Goal: Task Accomplishment & Management: Manage account settings

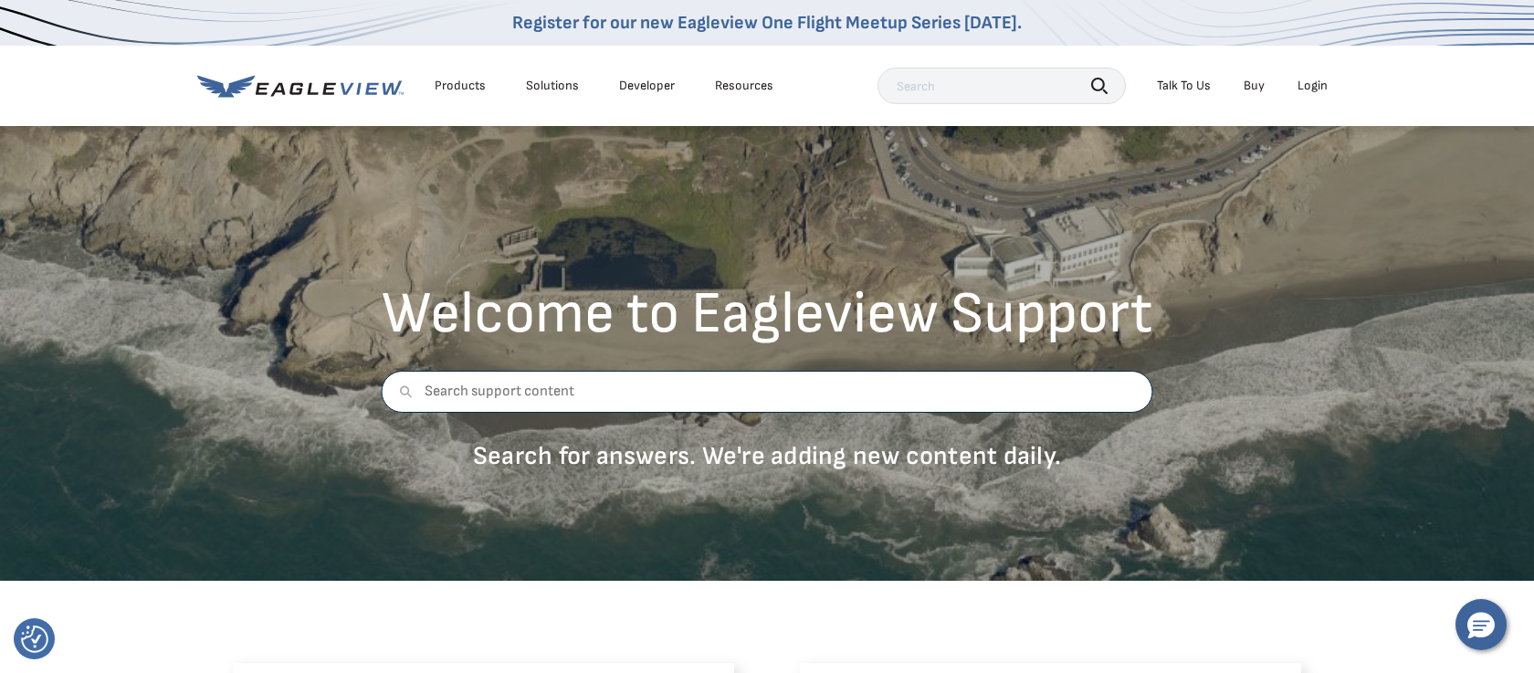
click at [632, 389] on input "text" at bounding box center [767, 392] width 771 height 42
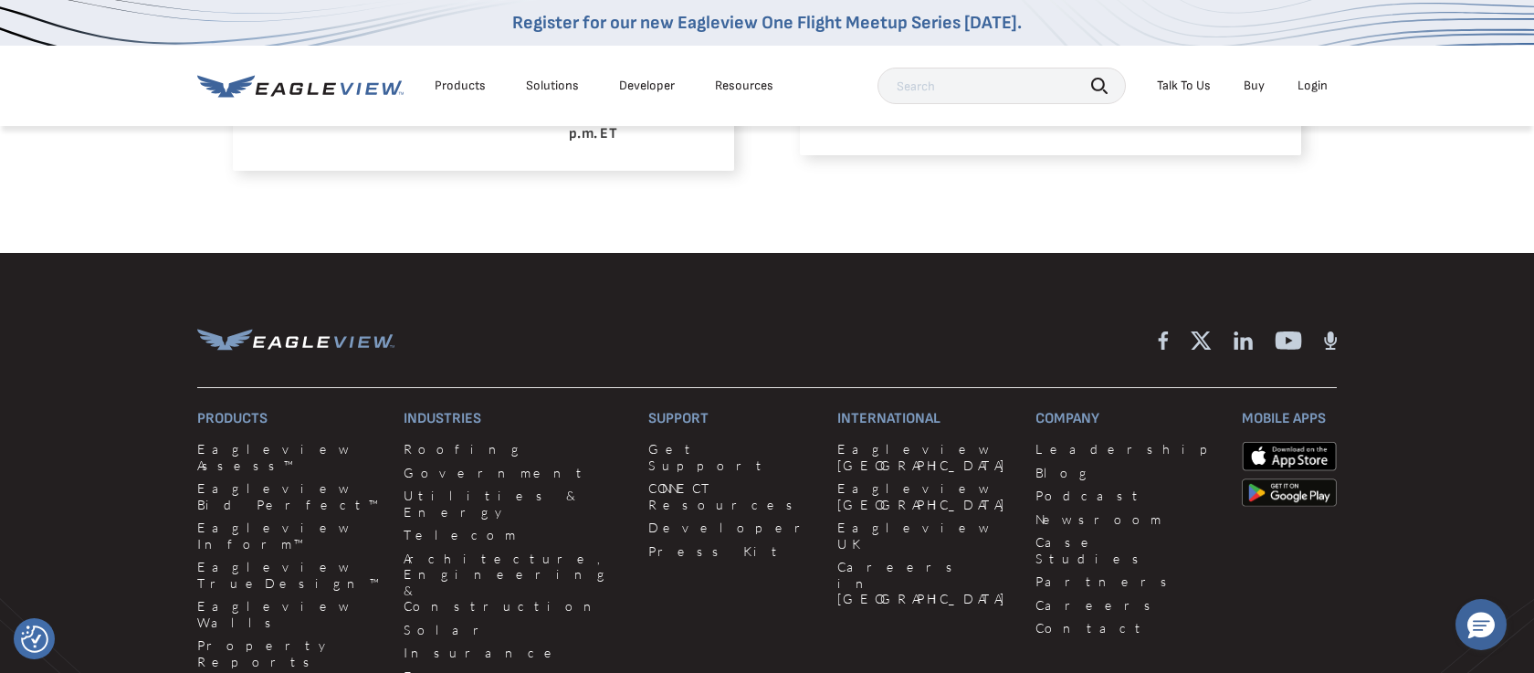
scroll to position [1820, 0]
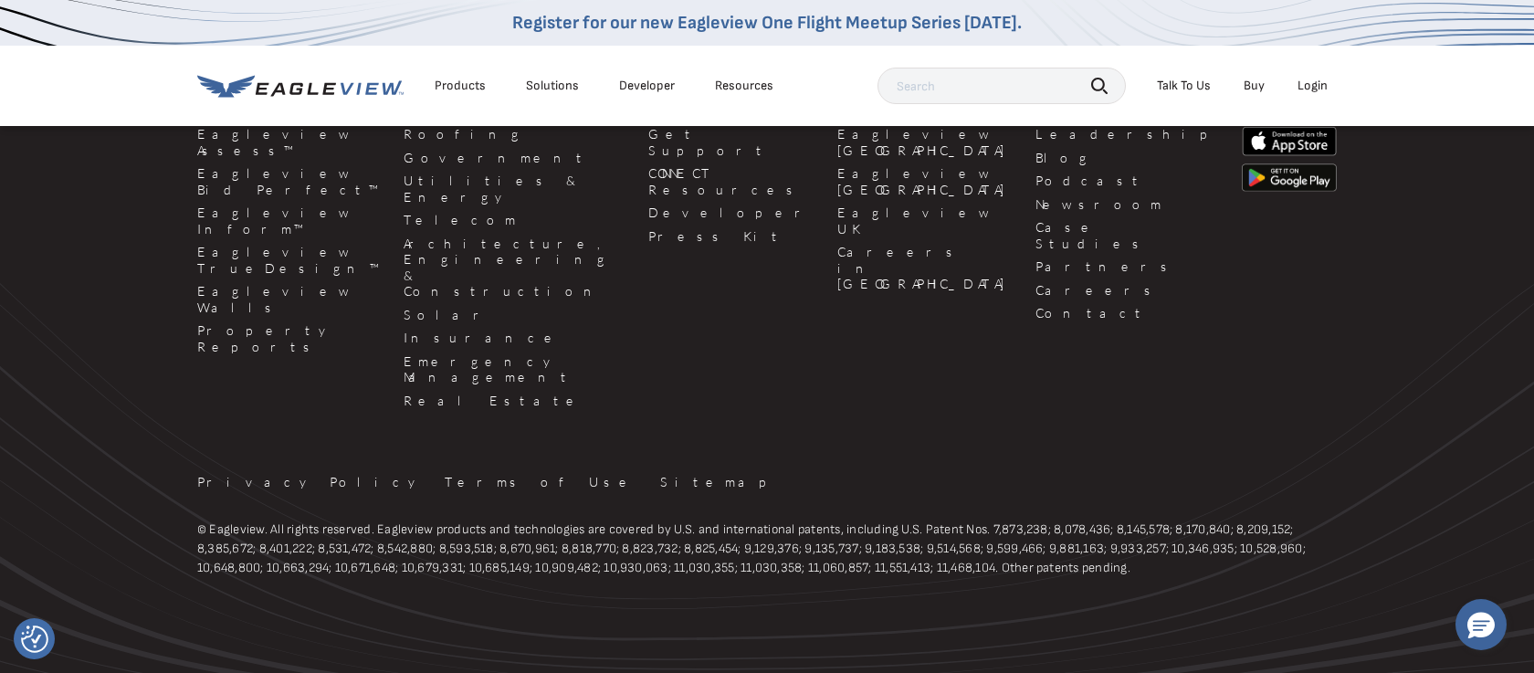
click at [1199, 87] on div "Talk To Us" at bounding box center [1184, 86] width 54 height 16
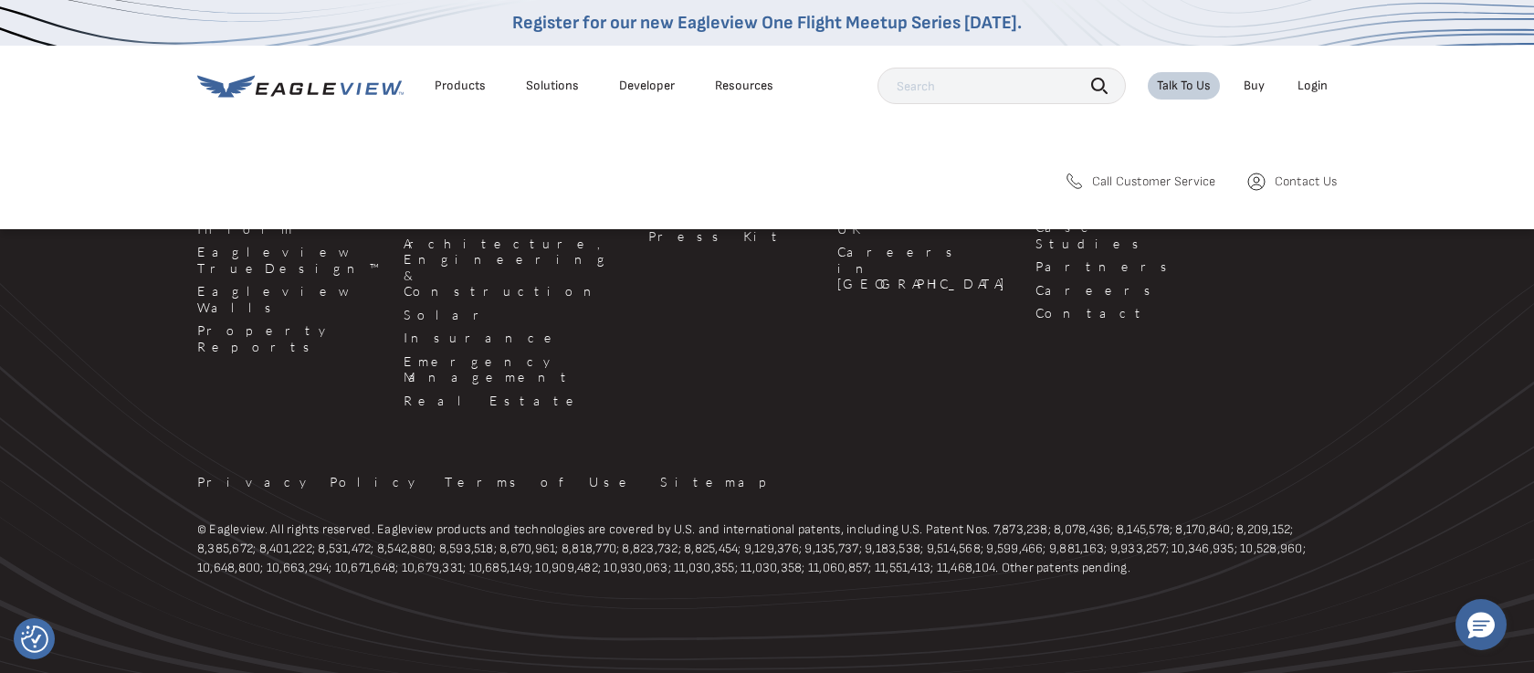
click at [1280, 181] on span "Contact Us" at bounding box center [1305, 181] width 62 height 16
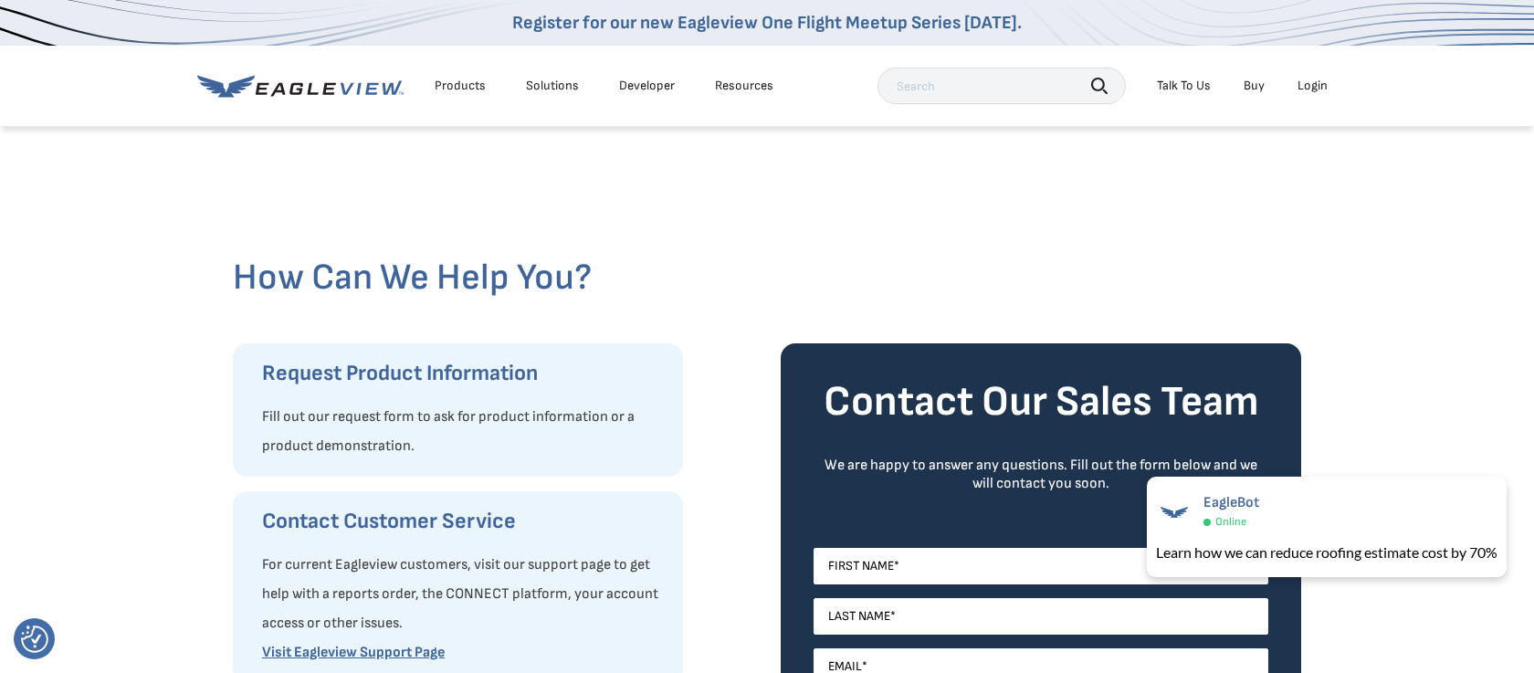
click at [1322, 84] on div "Login" at bounding box center [1312, 86] width 30 height 16
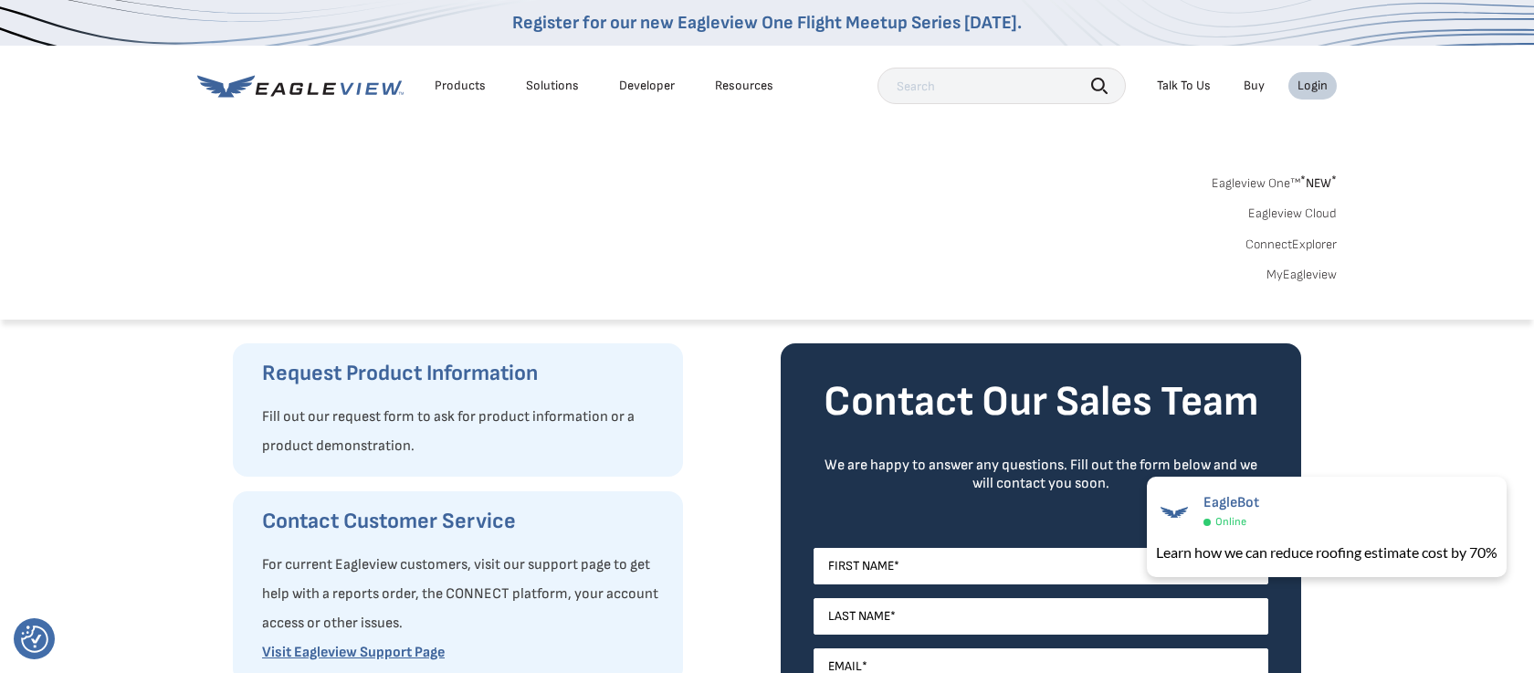
click at [1316, 270] on link "MyEagleview" at bounding box center [1301, 275] width 70 height 16
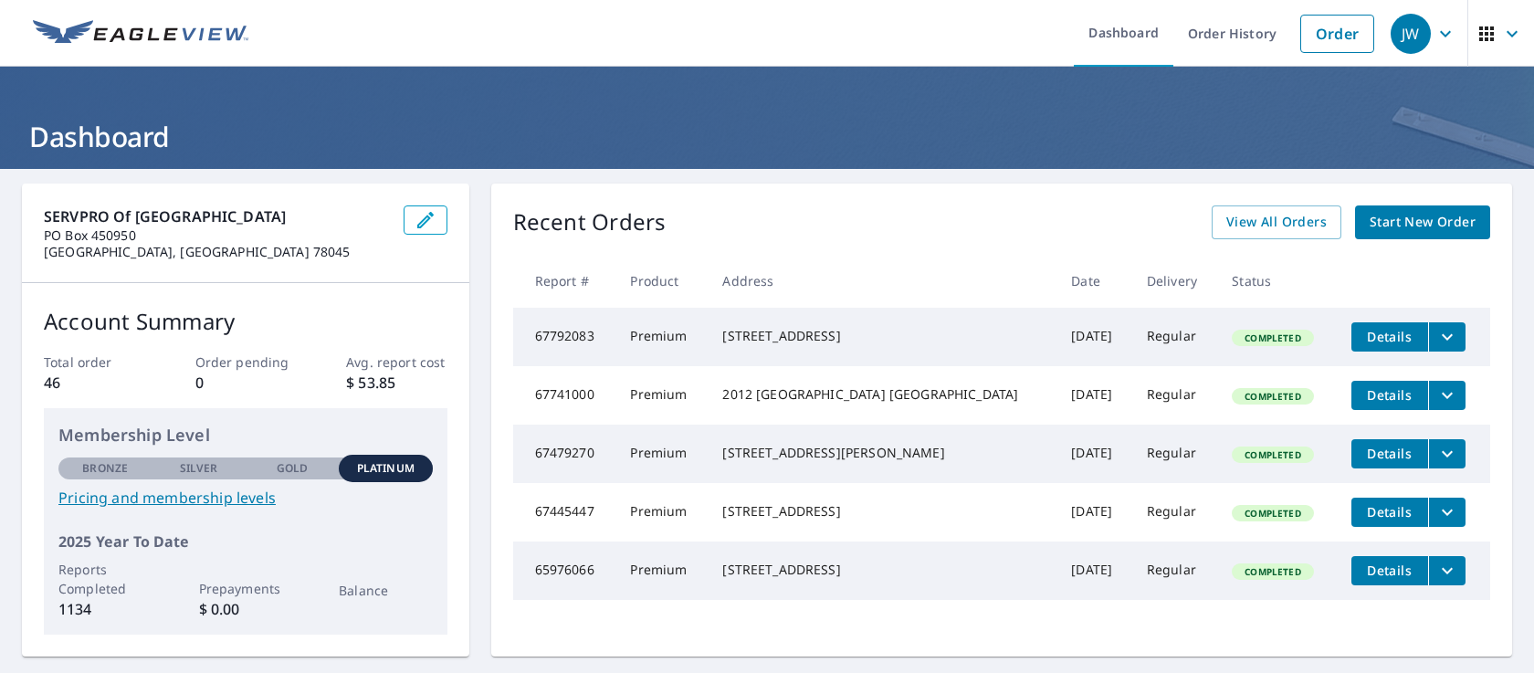
click at [780, 345] on div "[STREET_ADDRESS]" at bounding box center [881, 336] width 319 height 18
click at [1351, 339] on button "Details" at bounding box center [1389, 336] width 77 height 29
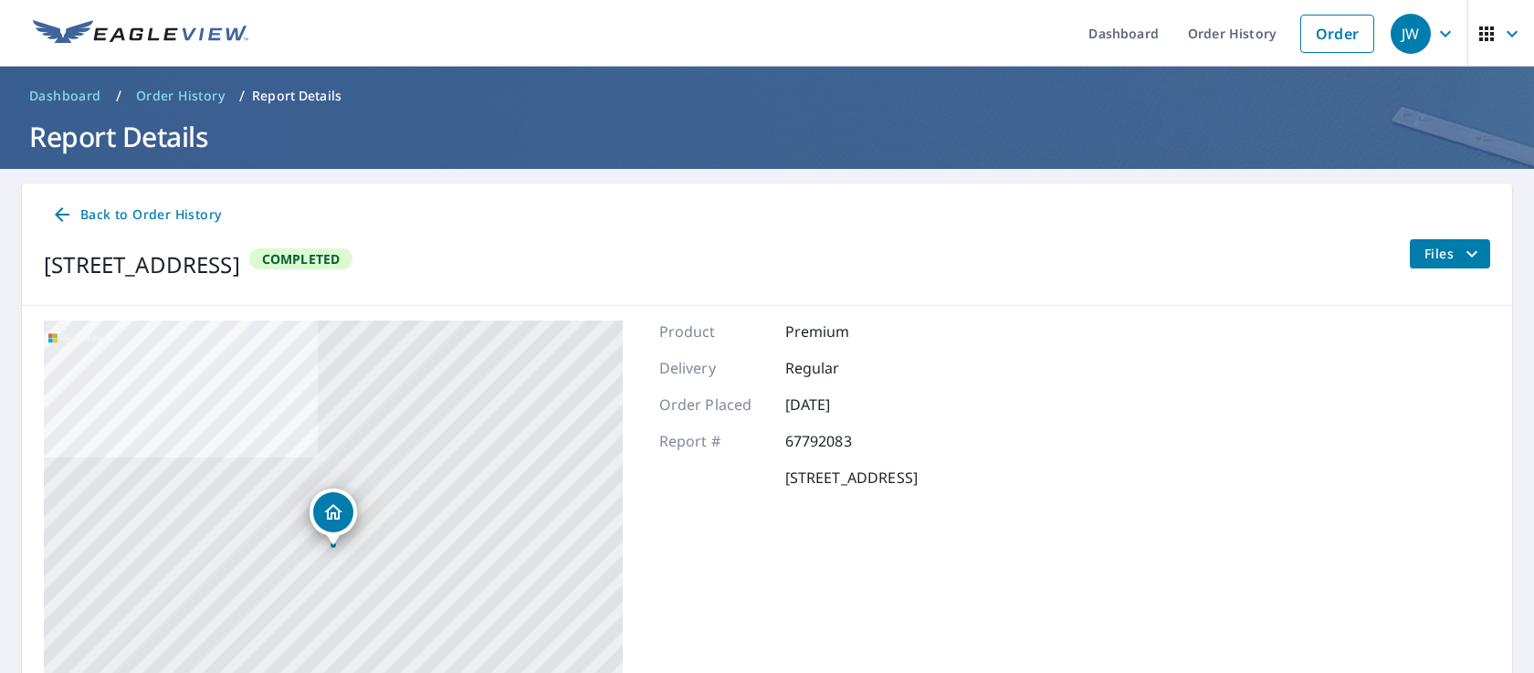
scroll to position [179, 0]
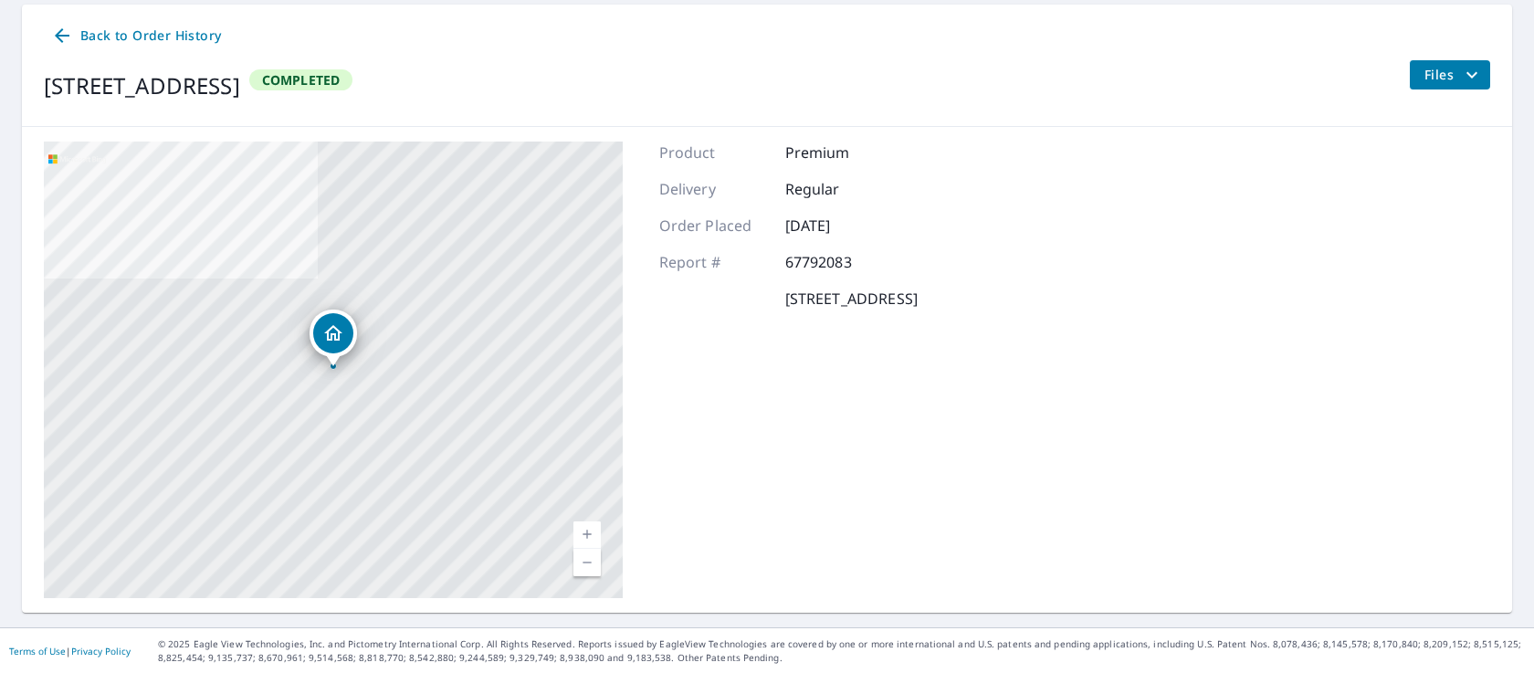
click at [1466, 74] on icon "filesDropdownBtn-67792083" at bounding box center [1472, 75] width 22 height 22
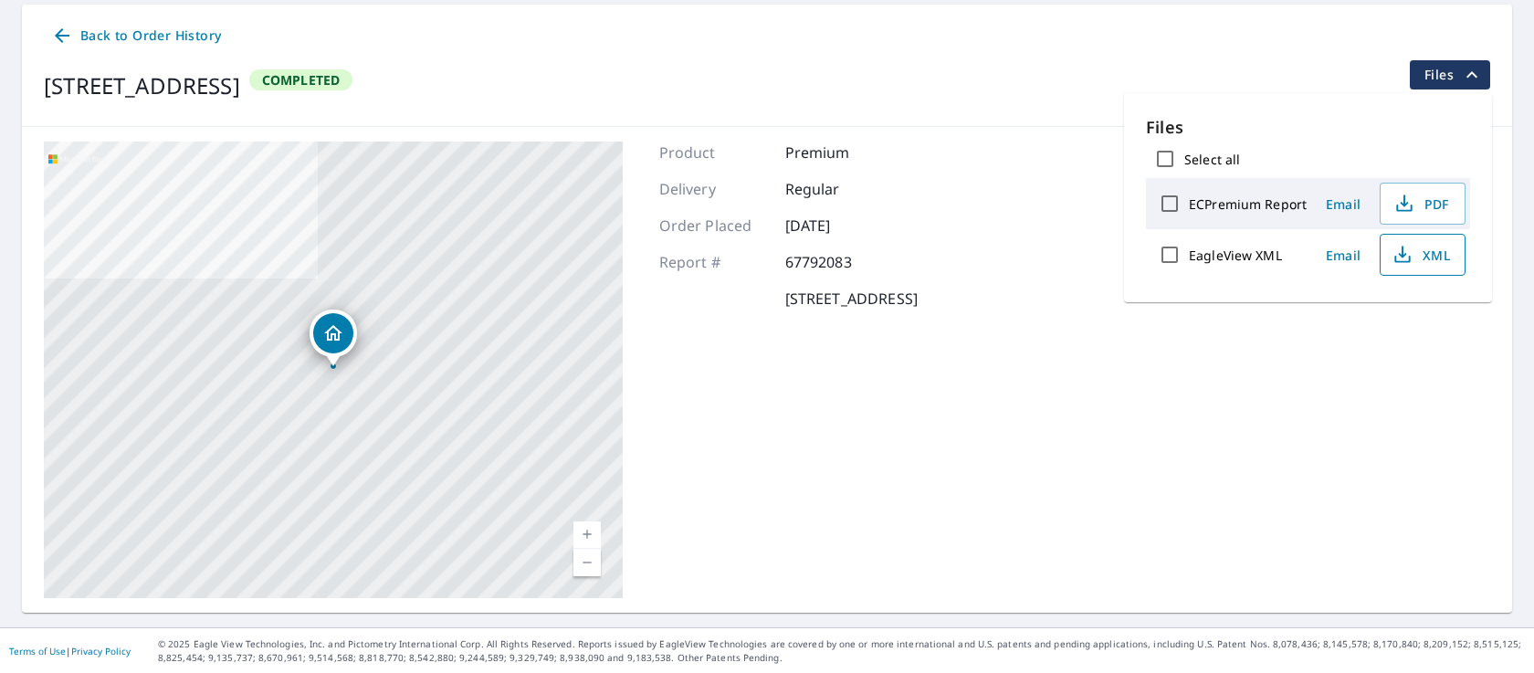
click at [1405, 244] on icon "button" at bounding box center [1402, 255] width 22 height 22
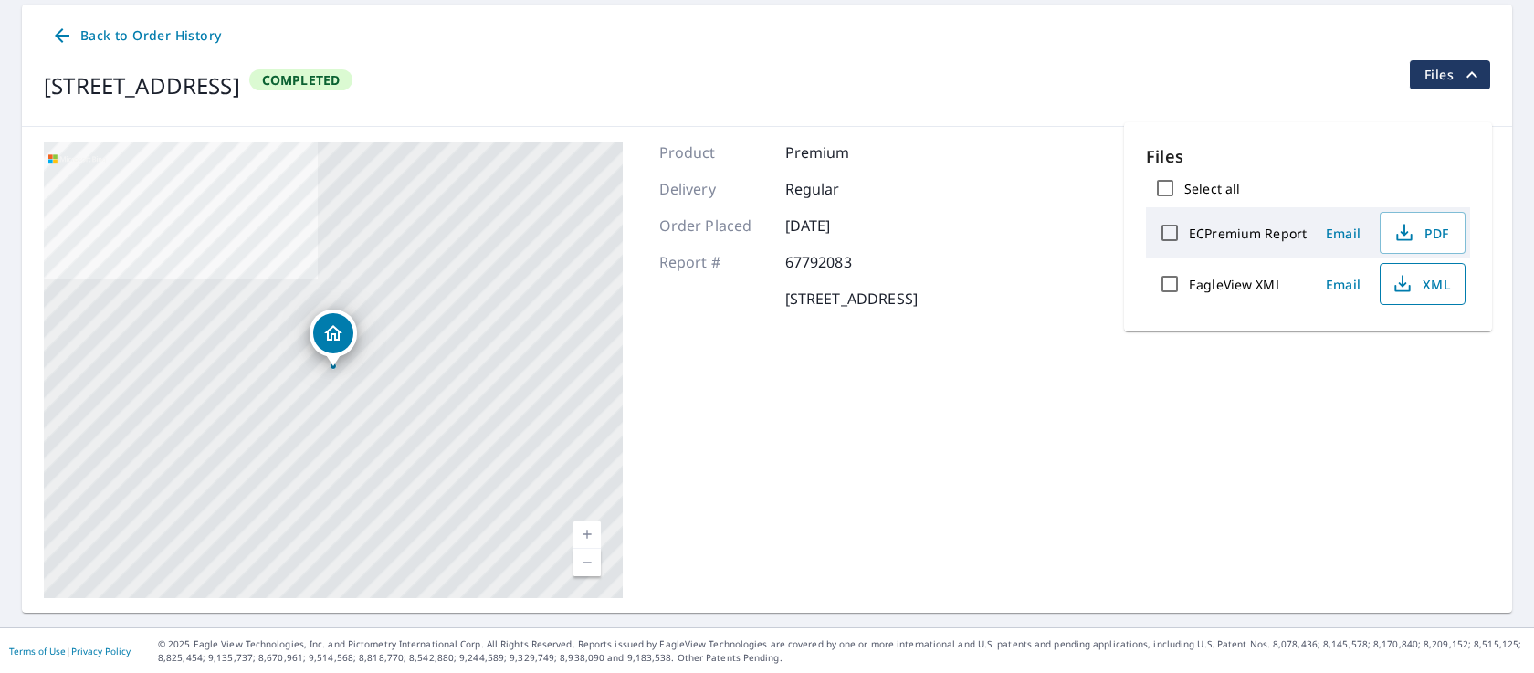
scroll to position [0, 0]
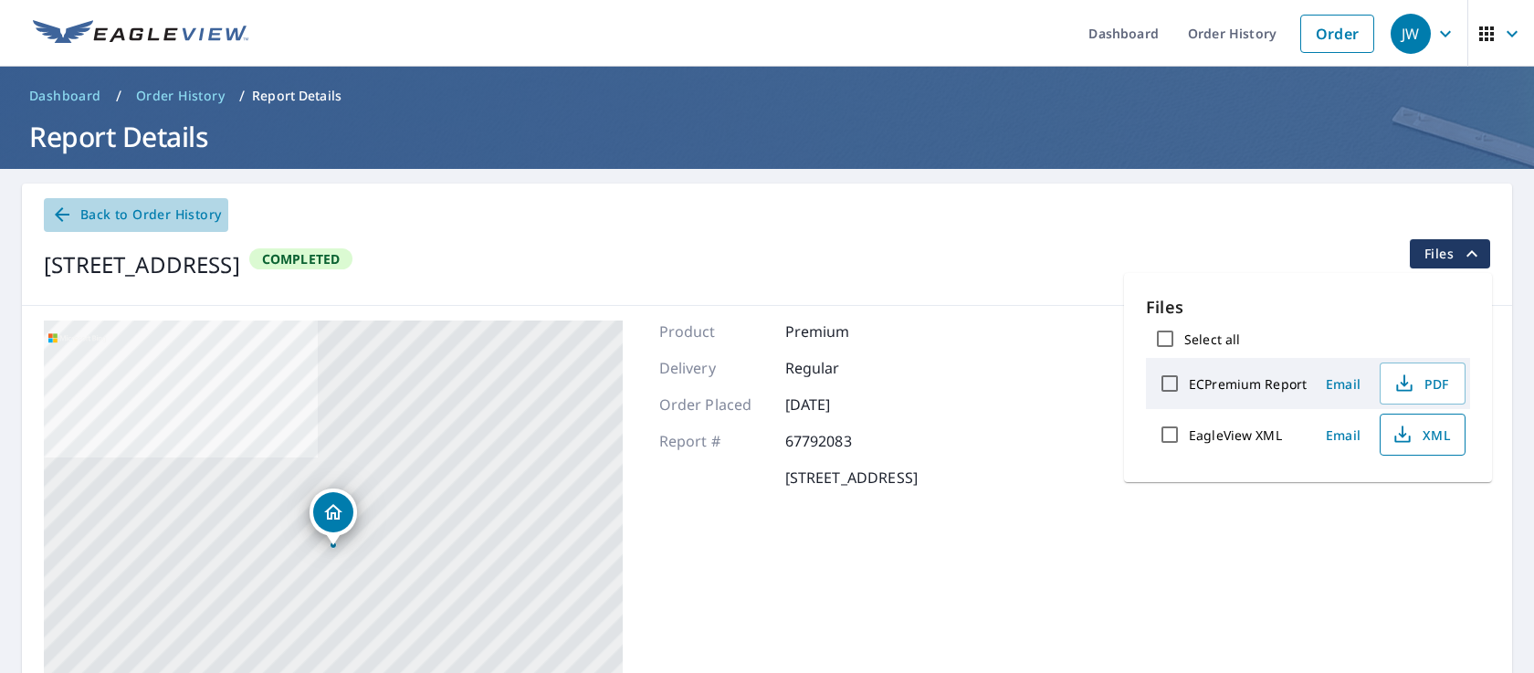
click at [137, 218] on span "Back to Order History" at bounding box center [136, 215] width 170 height 23
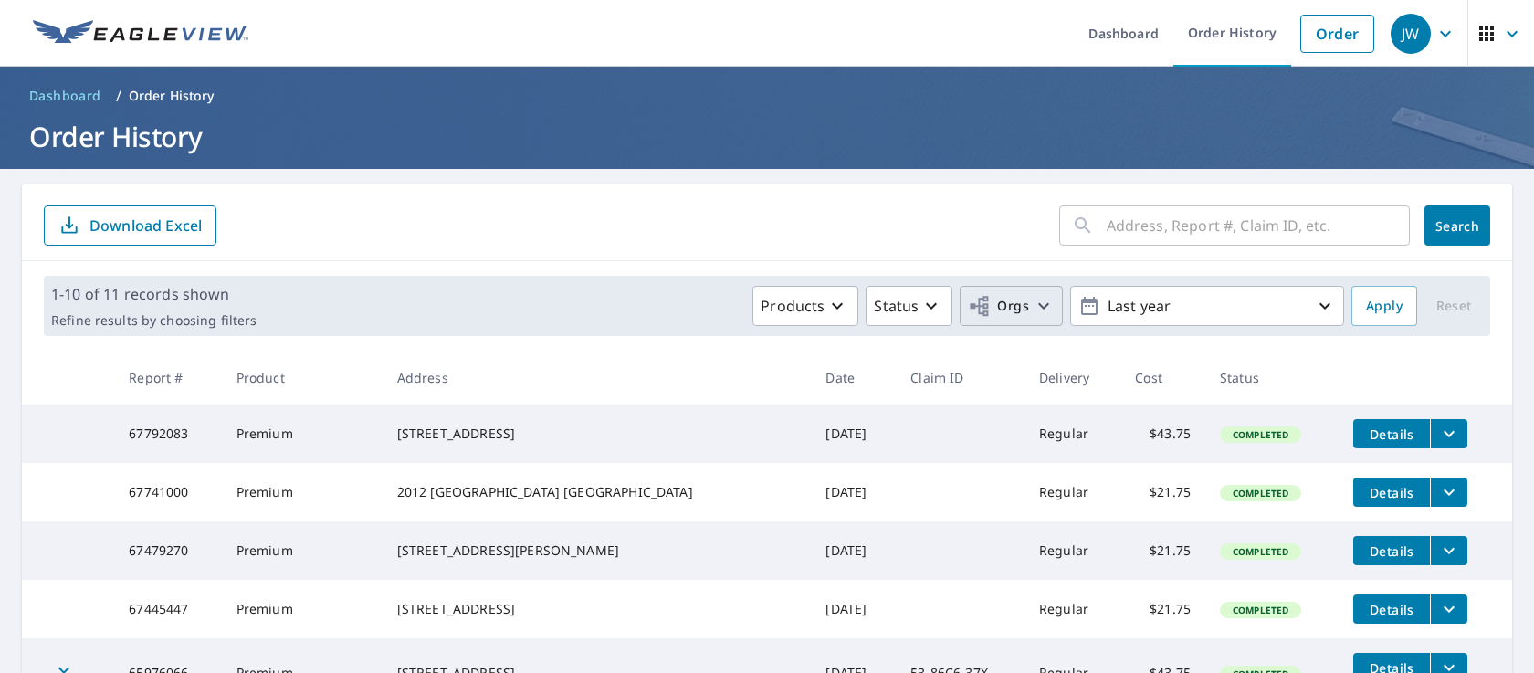
click at [1016, 306] on span "Orgs" at bounding box center [998, 306] width 61 height 23
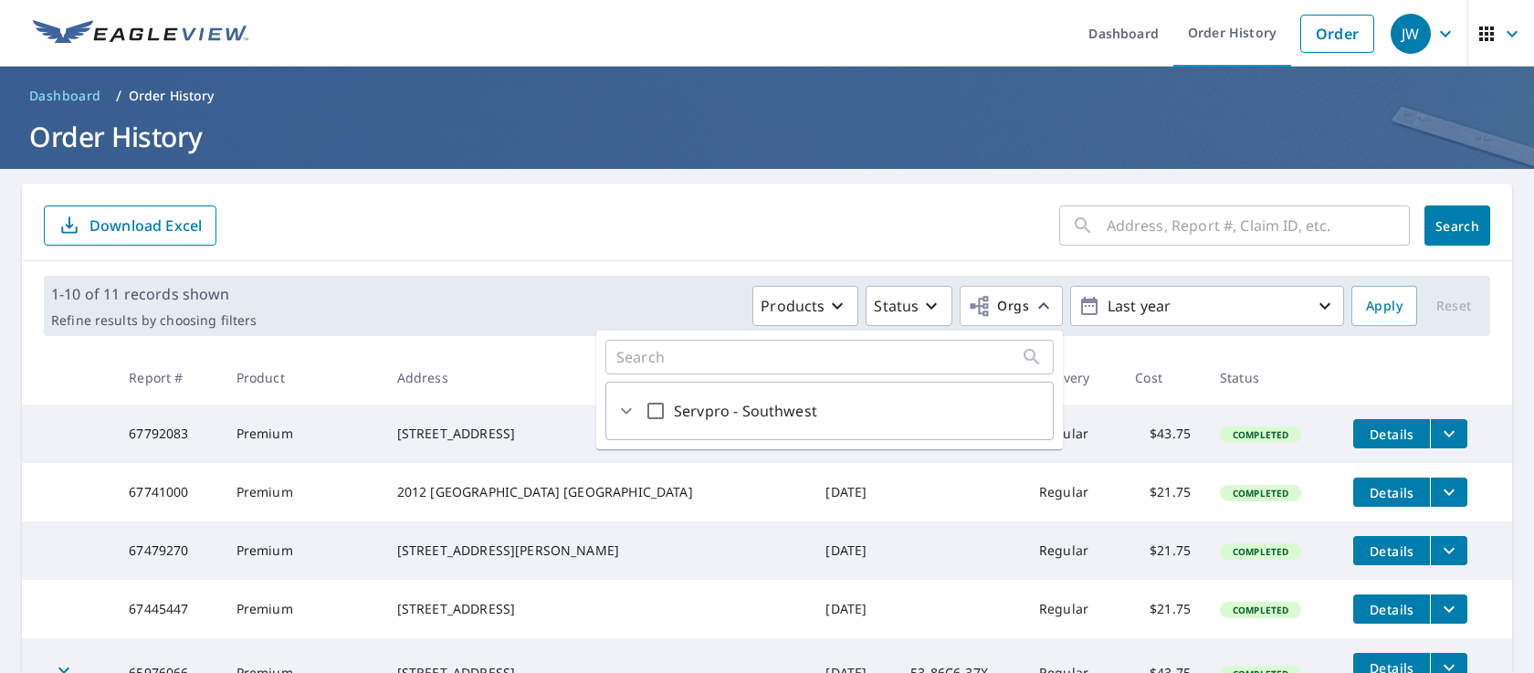
click at [612, 219] on form "​ Search Download Excel" at bounding box center [767, 225] width 1446 height 40
click at [1513, 36] on icon "button" at bounding box center [1512, 34] width 22 height 22
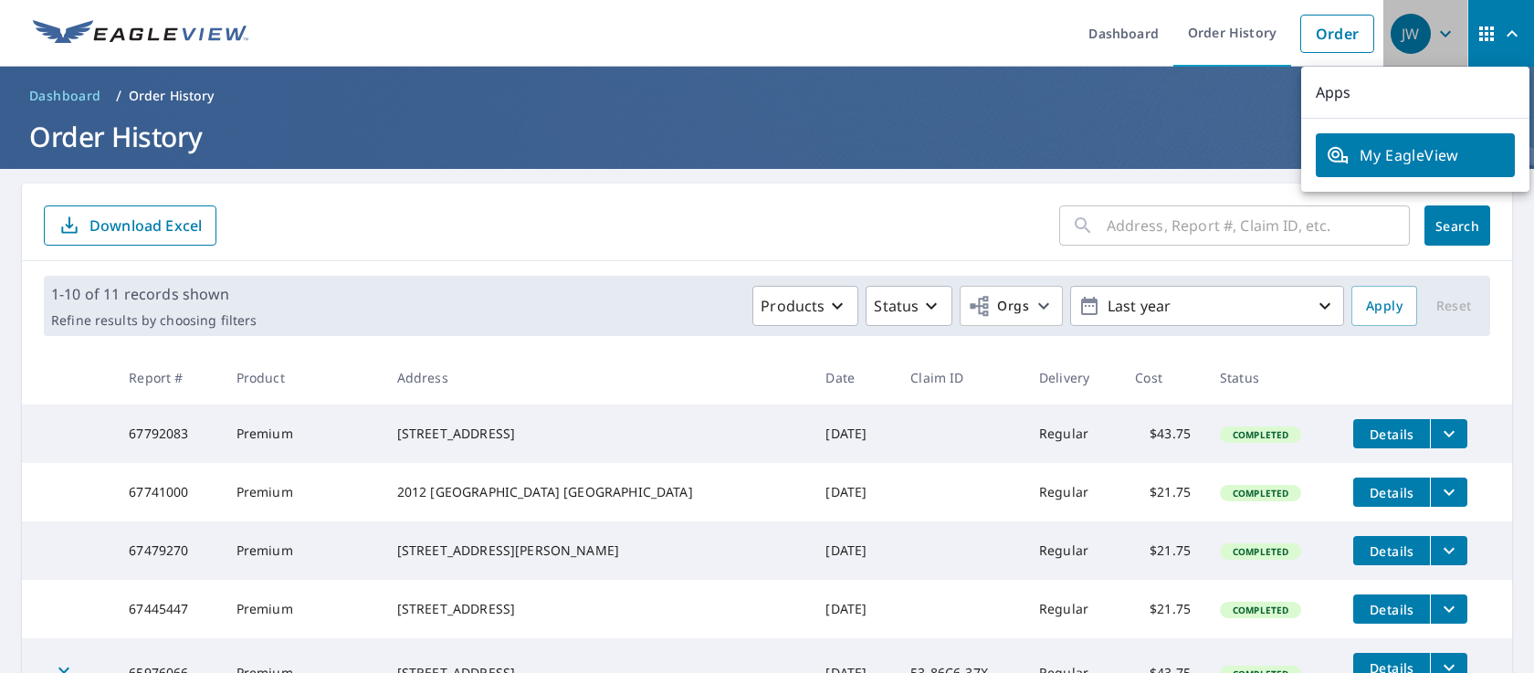
click at [1444, 41] on icon "button" at bounding box center [1445, 34] width 22 height 22
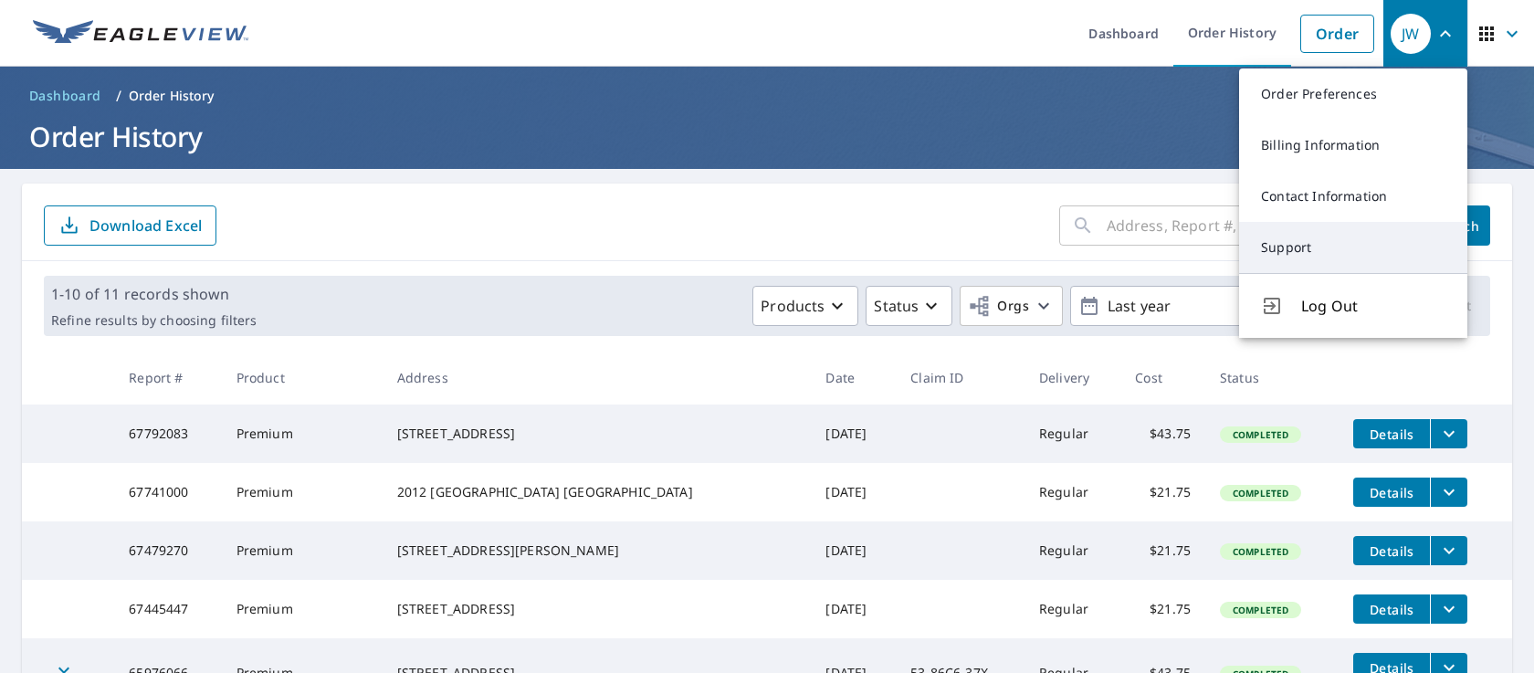
click at [1348, 253] on link "Support" at bounding box center [1353, 247] width 228 height 51
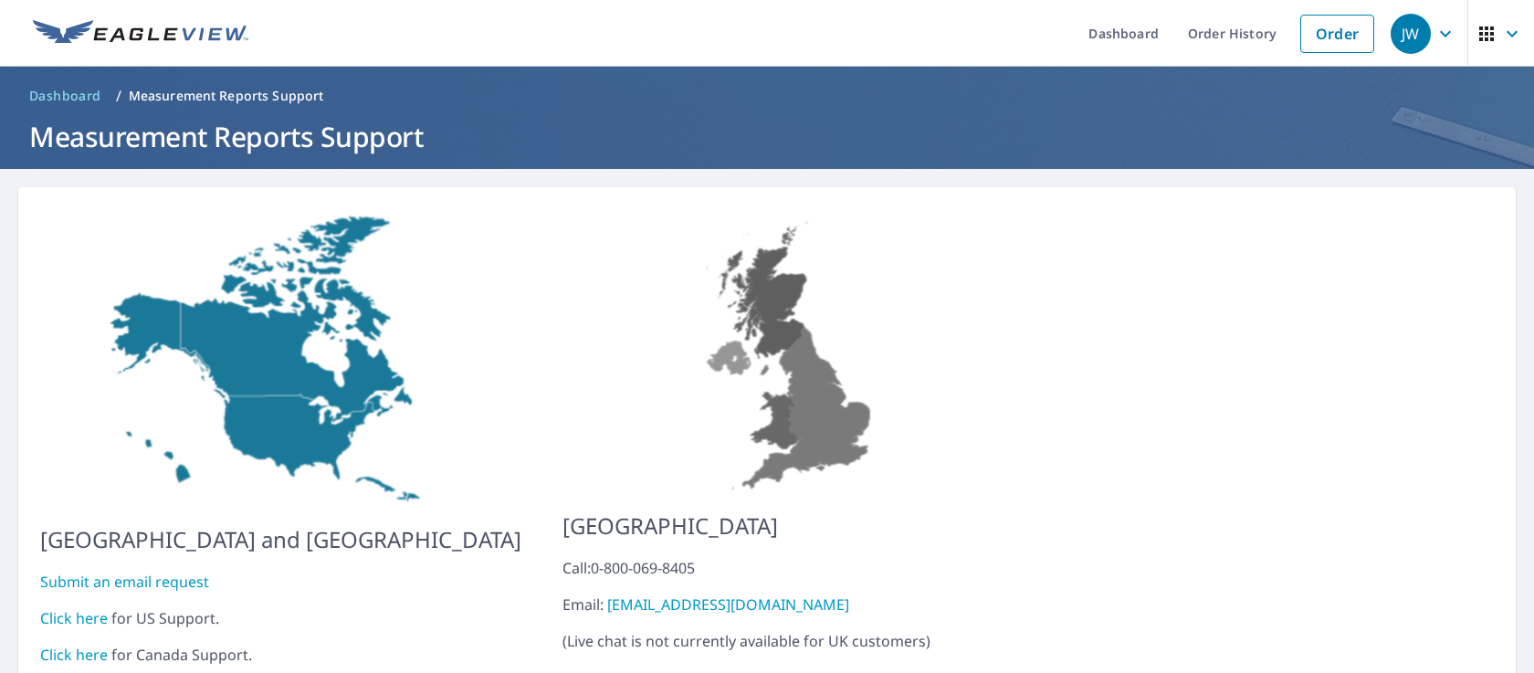
scroll to position [66, 0]
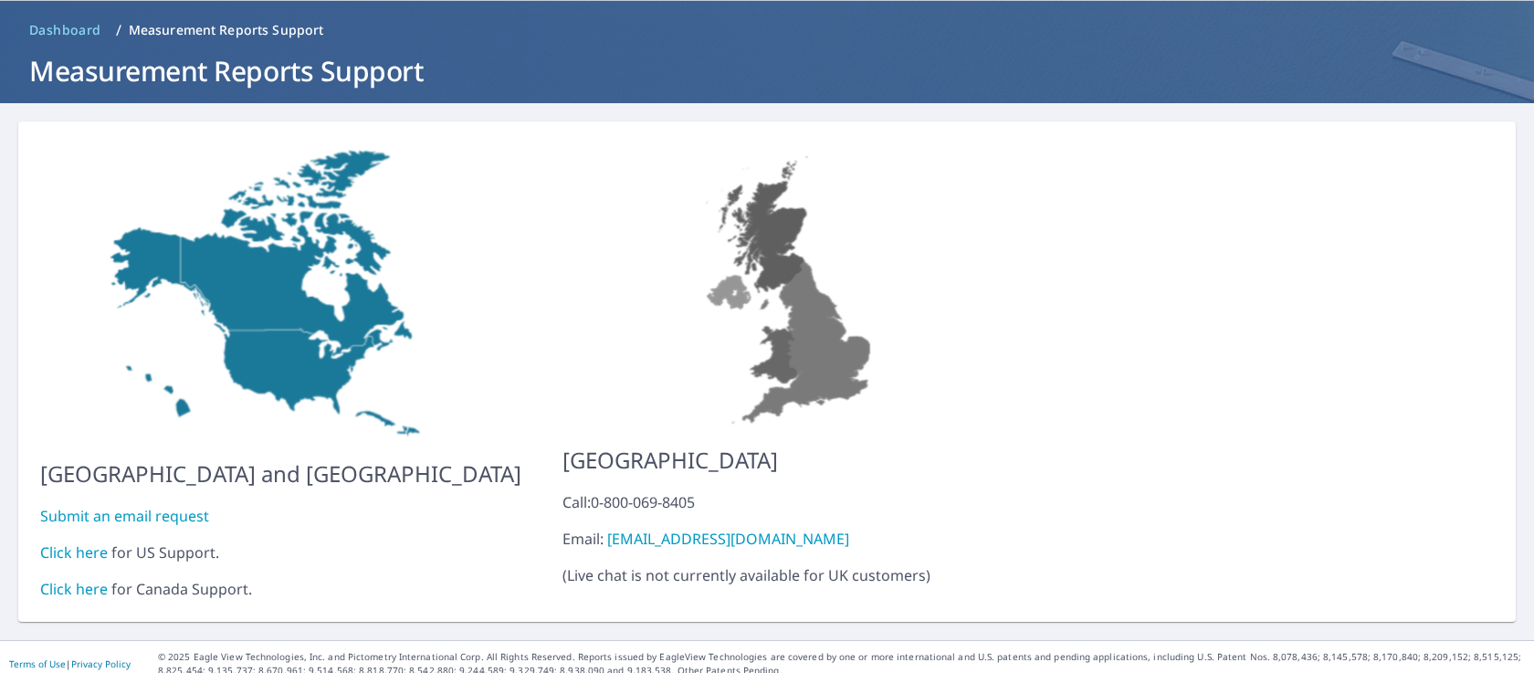
click at [85, 542] on link "Click here" at bounding box center [74, 552] width 68 height 20
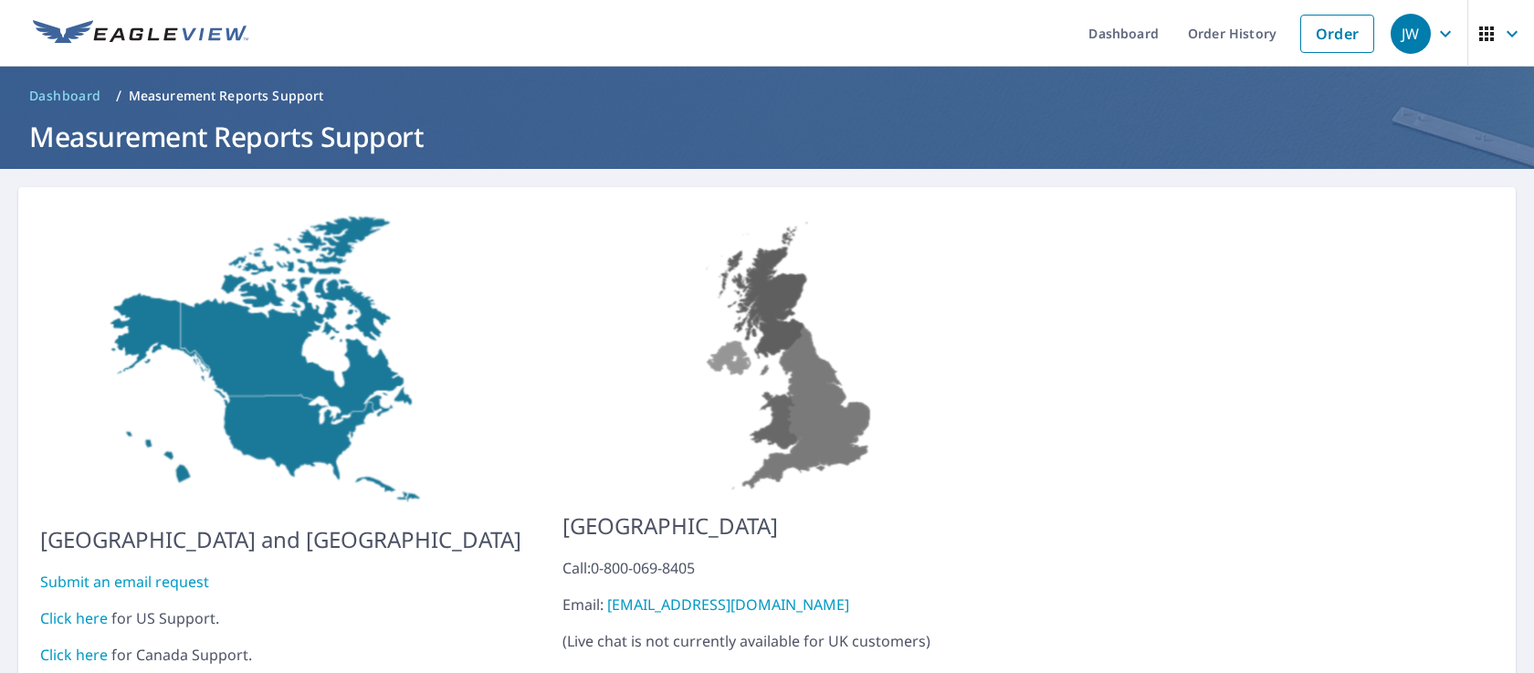
click at [1443, 27] on icon "button" at bounding box center [1445, 34] width 22 height 22
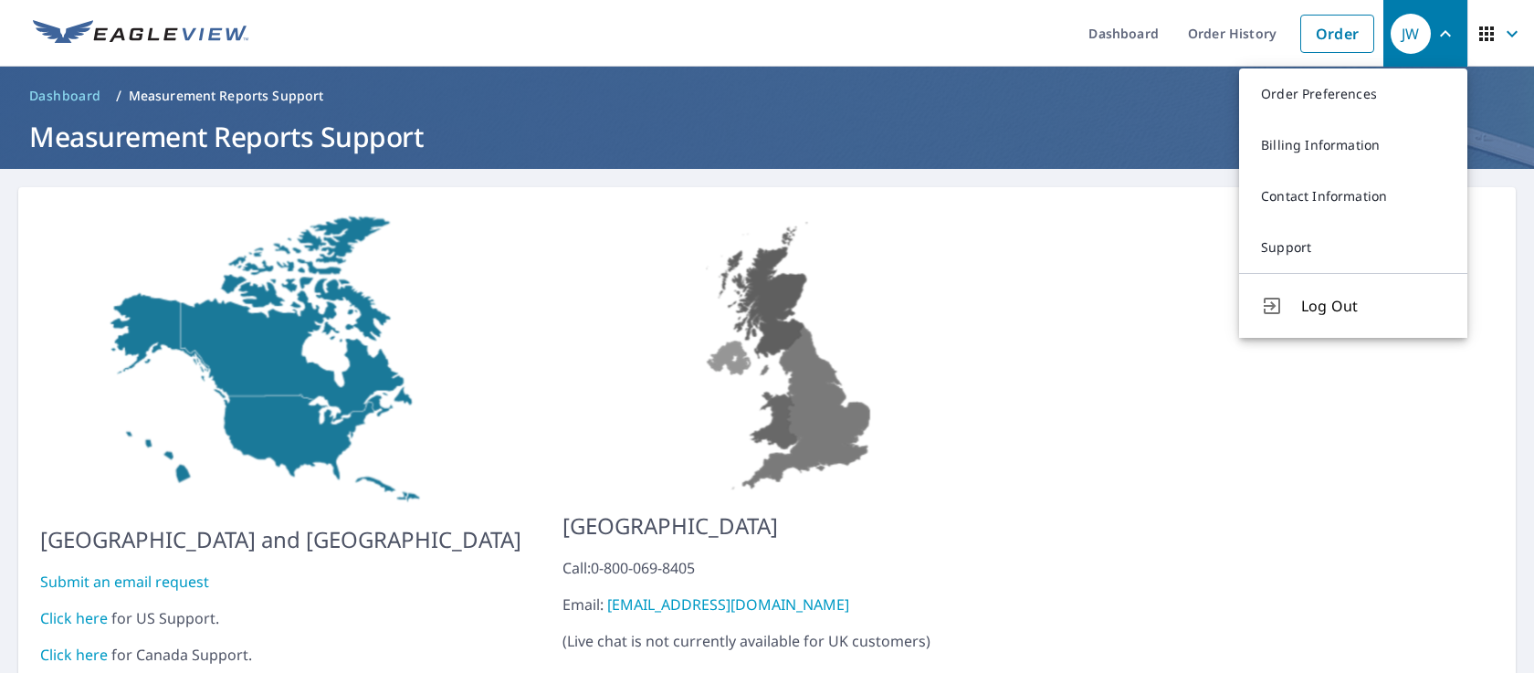
click at [1505, 36] on icon "button" at bounding box center [1512, 34] width 22 height 22
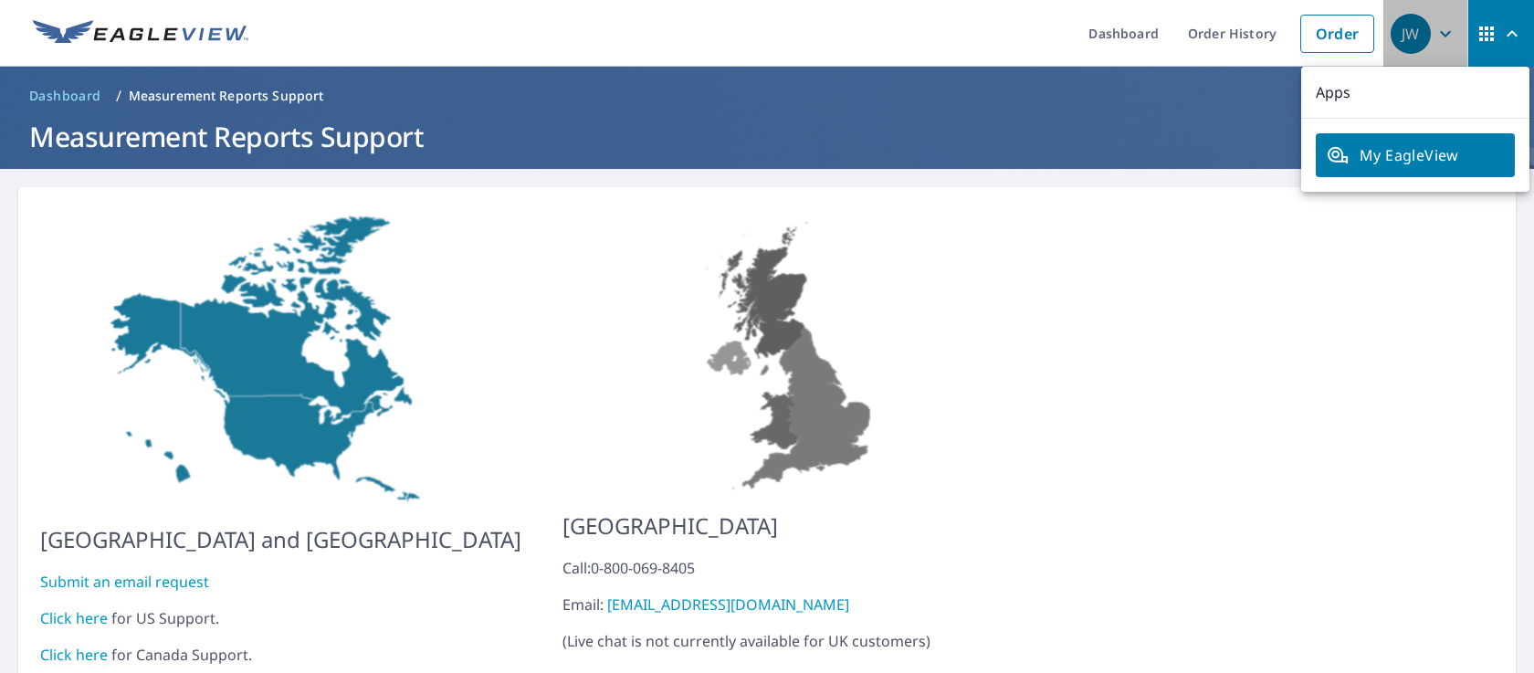
click at [1437, 32] on icon "button" at bounding box center [1445, 34] width 22 height 22
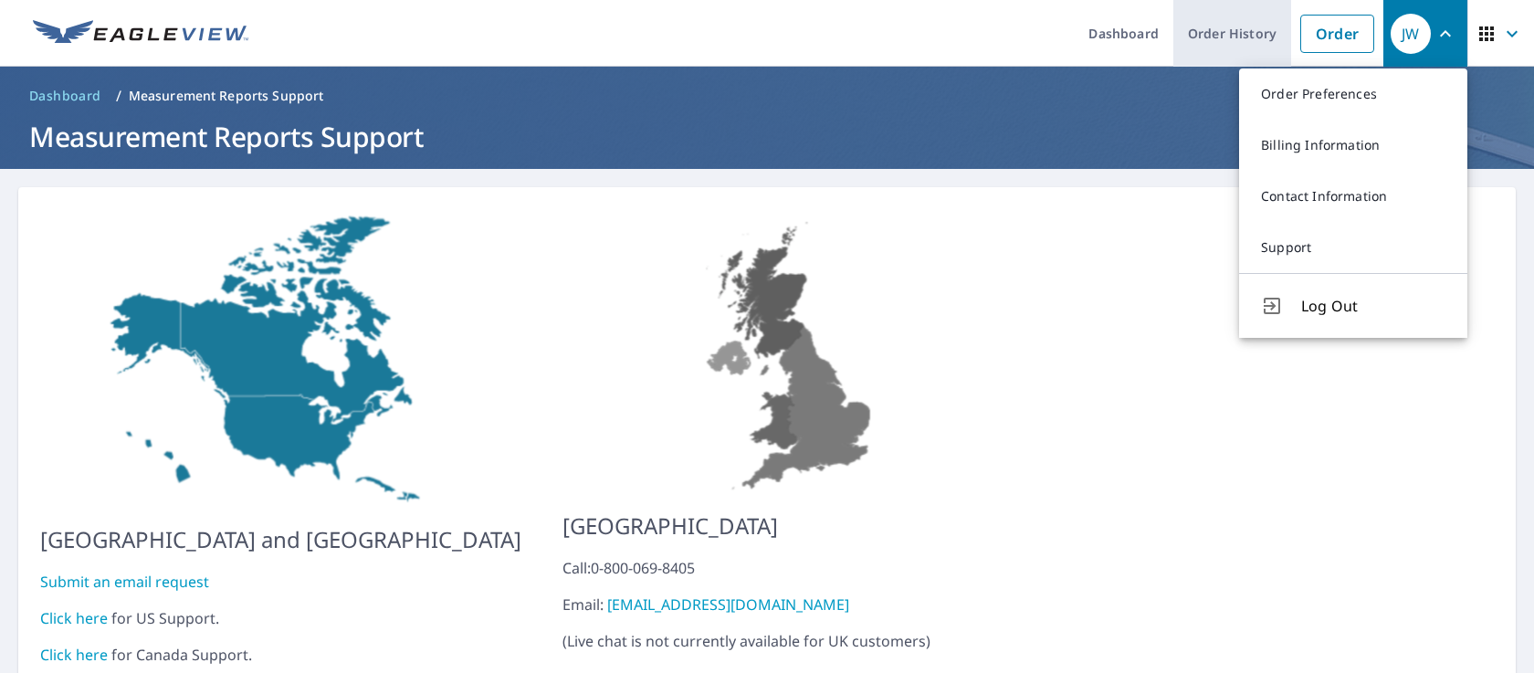
click at [1217, 28] on link "Order History" at bounding box center [1232, 33] width 118 height 67
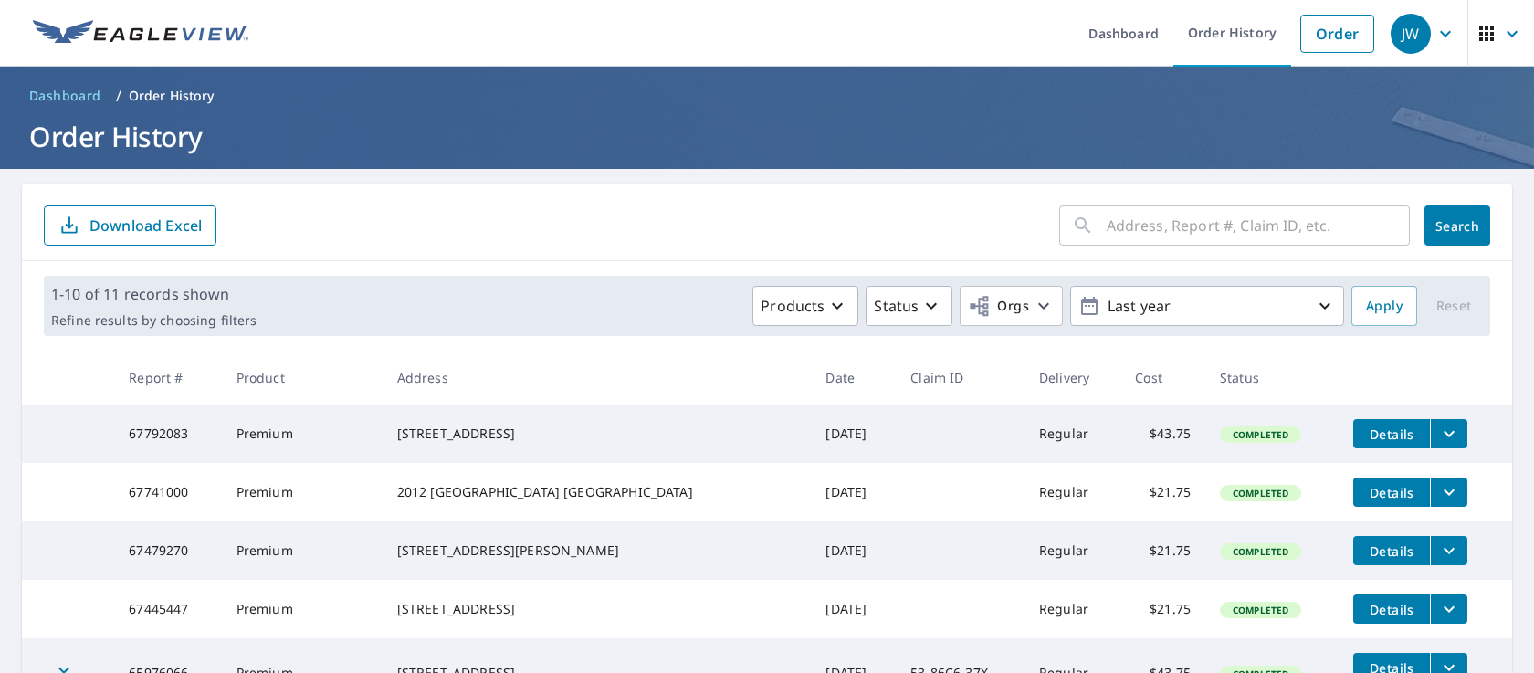
click at [176, 435] on td "67792083" at bounding box center [167, 433] width 107 height 58
copy td "67792083"
click at [1438, 37] on icon "button" at bounding box center [1445, 34] width 22 height 22
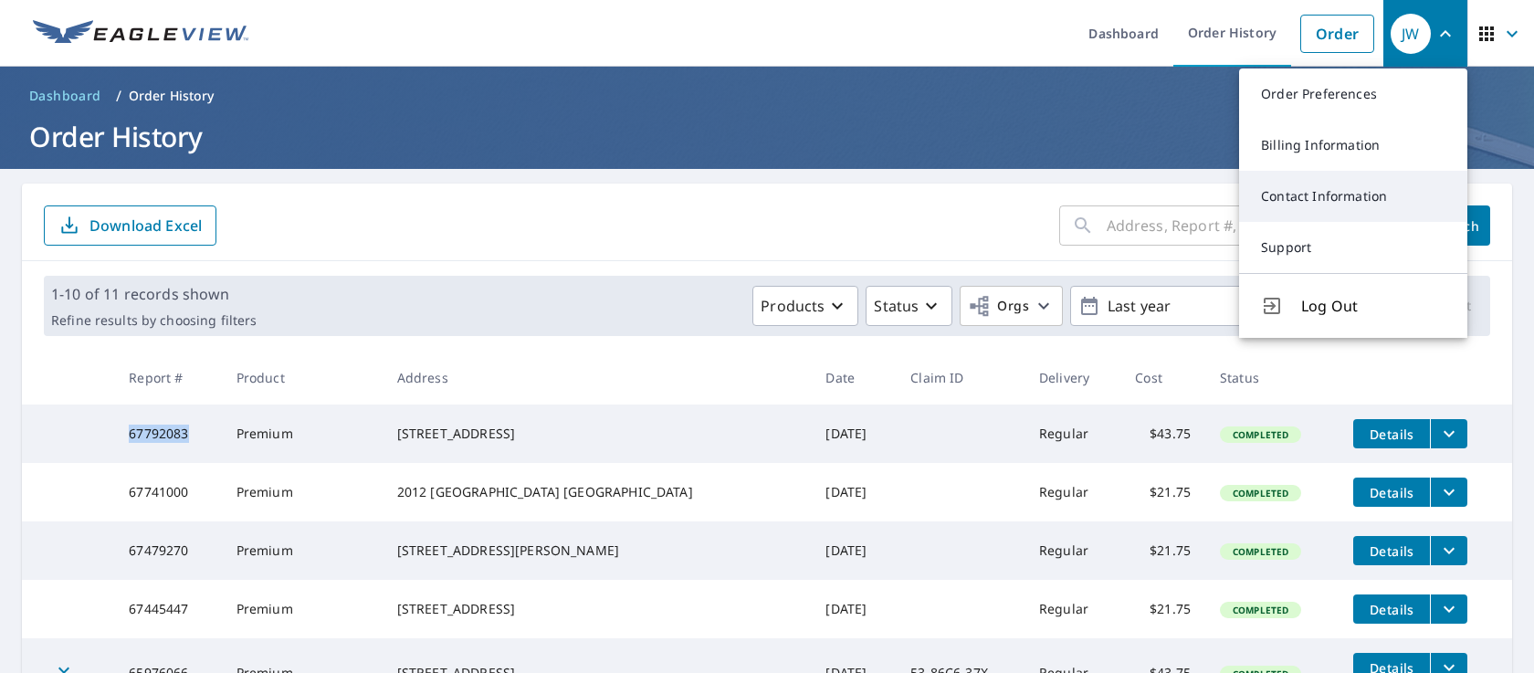
click at [1372, 183] on link "Contact Information" at bounding box center [1353, 196] width 228 height 51
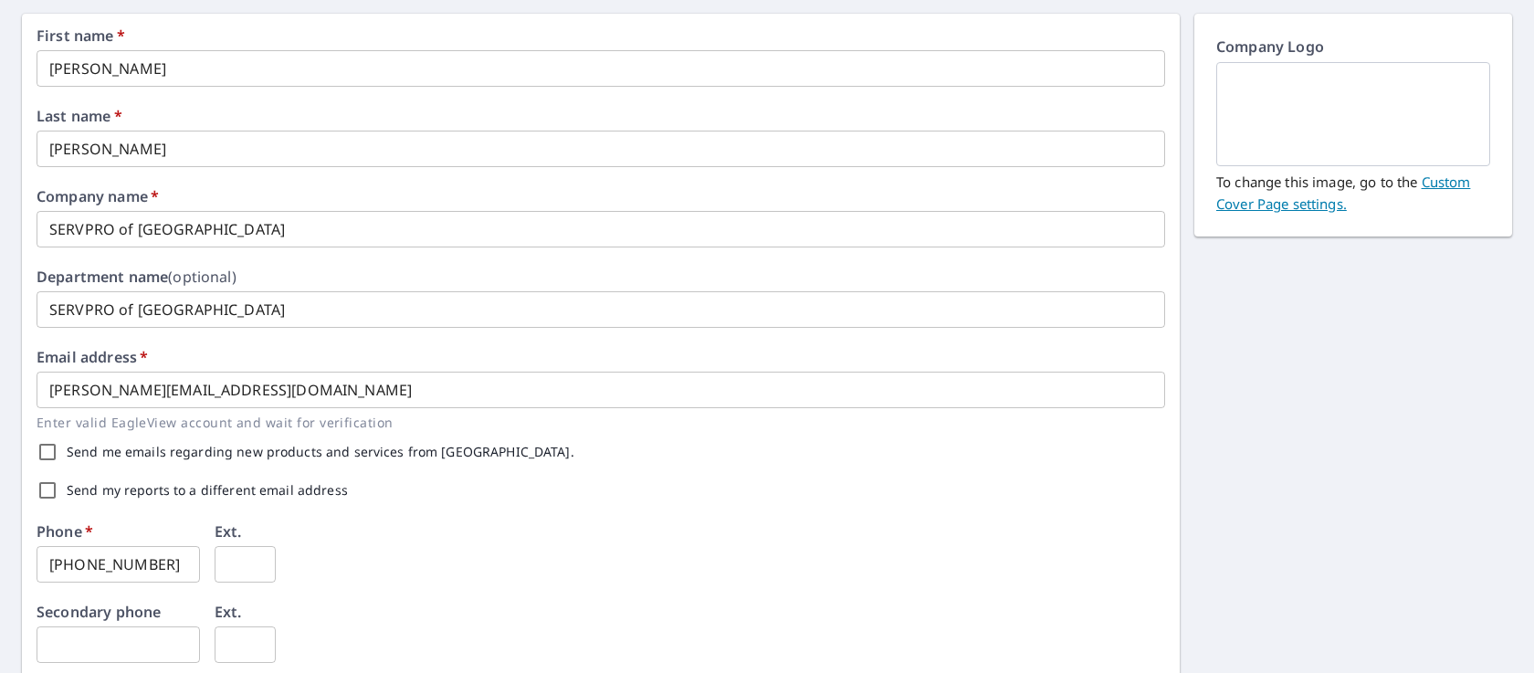
scroll to position [177, 0]
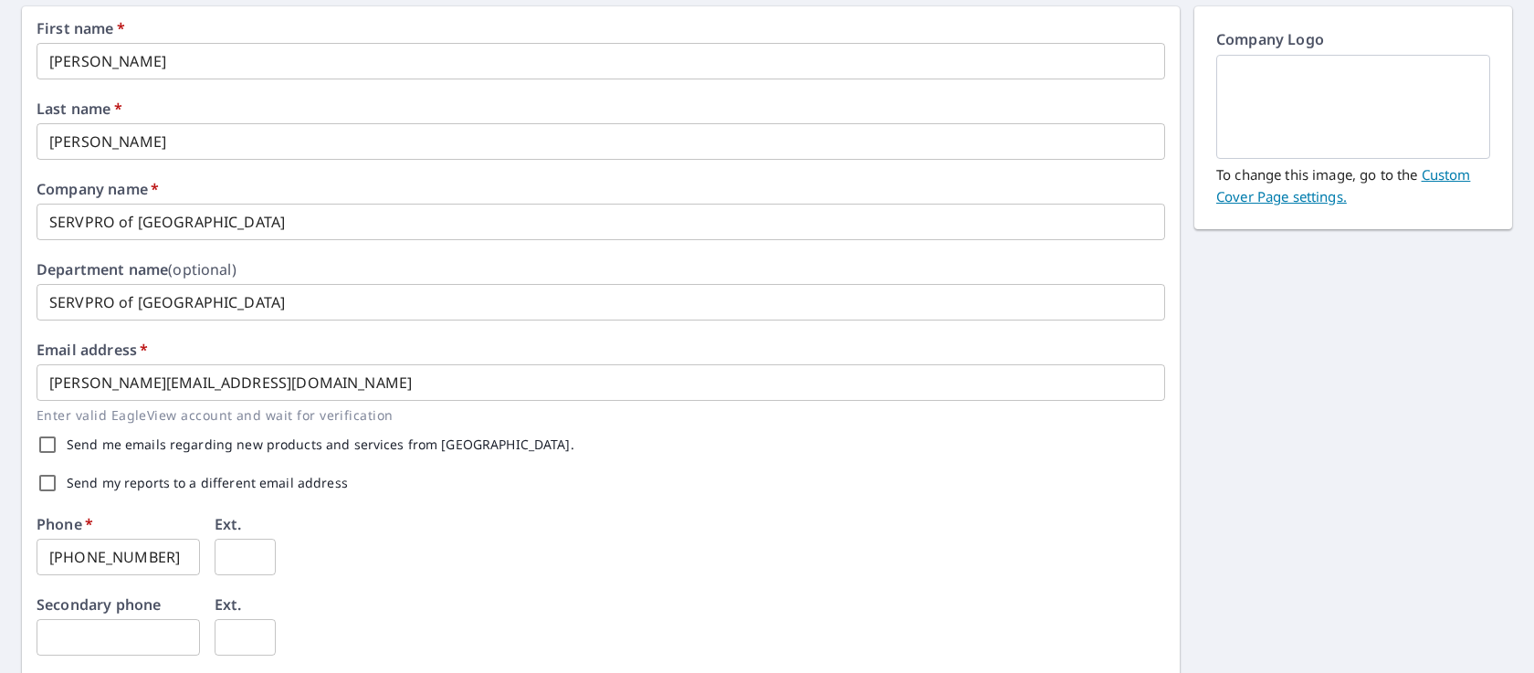
click at [85, 384] on input "joe.w@servpronorthlaredo.com" at bounding box center [601, 382] width 1128 height 37
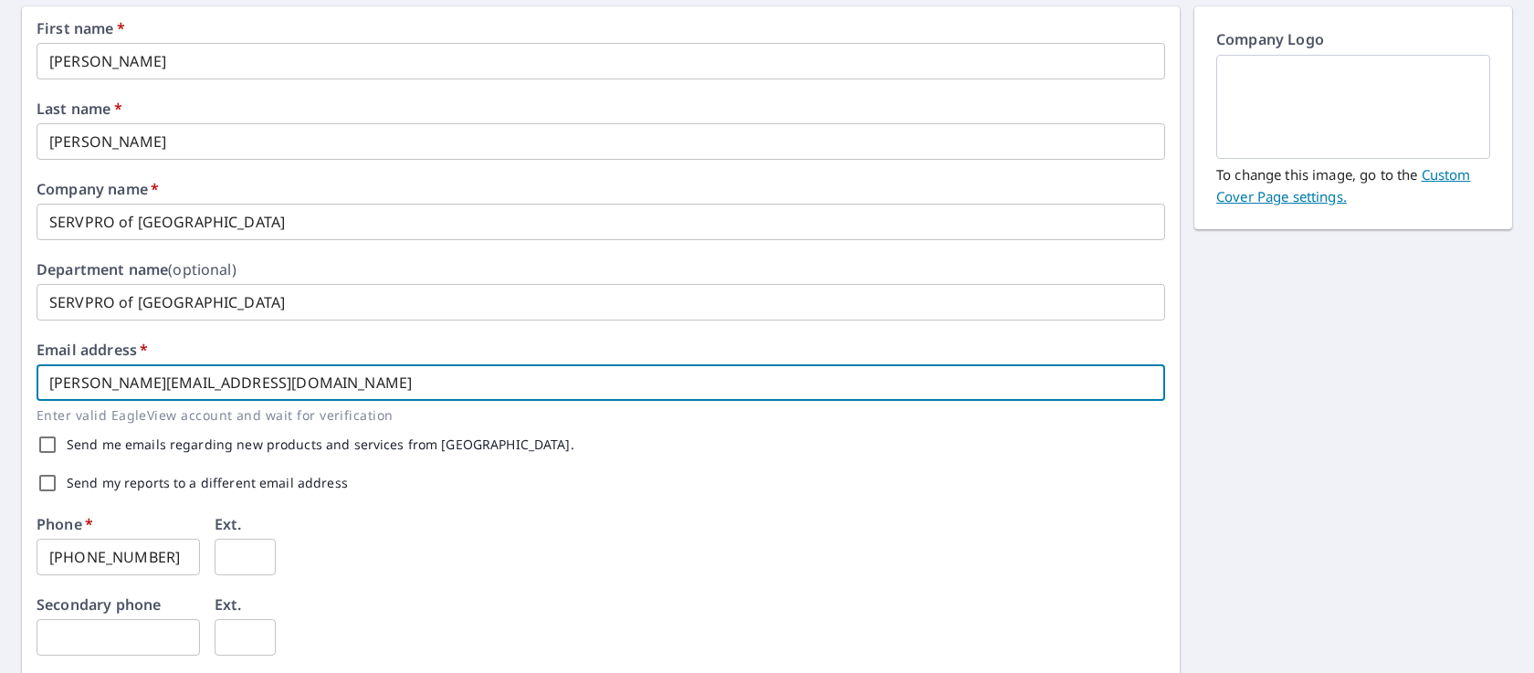
click at [85, 384] on input "joe.w@servpronorthlaredo.com" at bounding box center [601, 382] width 1128 height 37
drag, startPoint x: 292, startPoint y: 381, endPoint x: 0, endPoint y: 333, distance: 295.9
click at [0, 338] on div "First name   * Joseph ​ Last name   * Wirsching ​ Company name   * SERVPRO of N…" at bounding box center [767, 527] width 1534 height 1070
type input "officesp10203@gmail.com"
click at [383, 496] on div "Send my reports to a different email address" at bounding box center [601, 483] width 1128 height 38
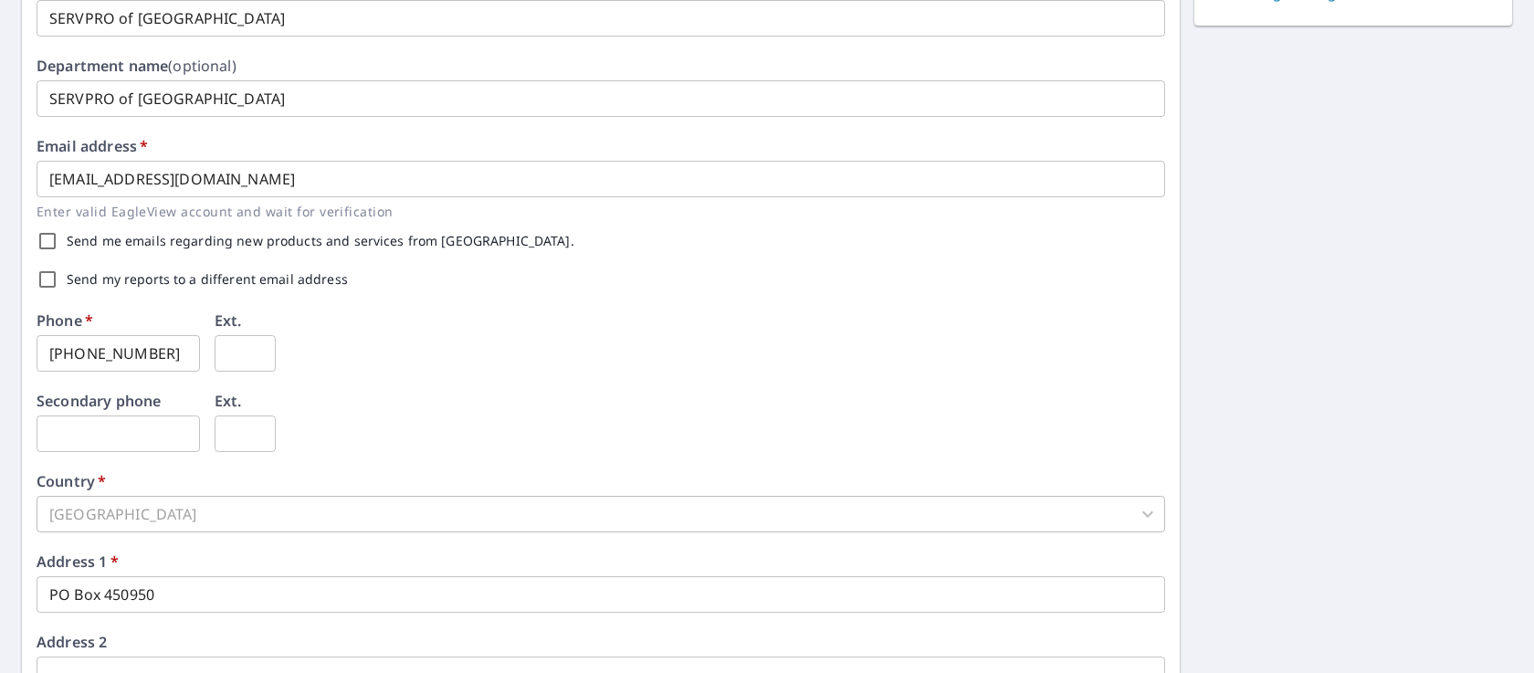
scroll to position [382, 0]
click at [116, 435] on input "text" at bounding box center [118, 432] width 163 height 37
type input "956-857-4640"
click at [339, 439] on div "Secondary phone 956-857-4640 ​ Ext. ​" at bounding box center [601, 433] width 1128 height 80
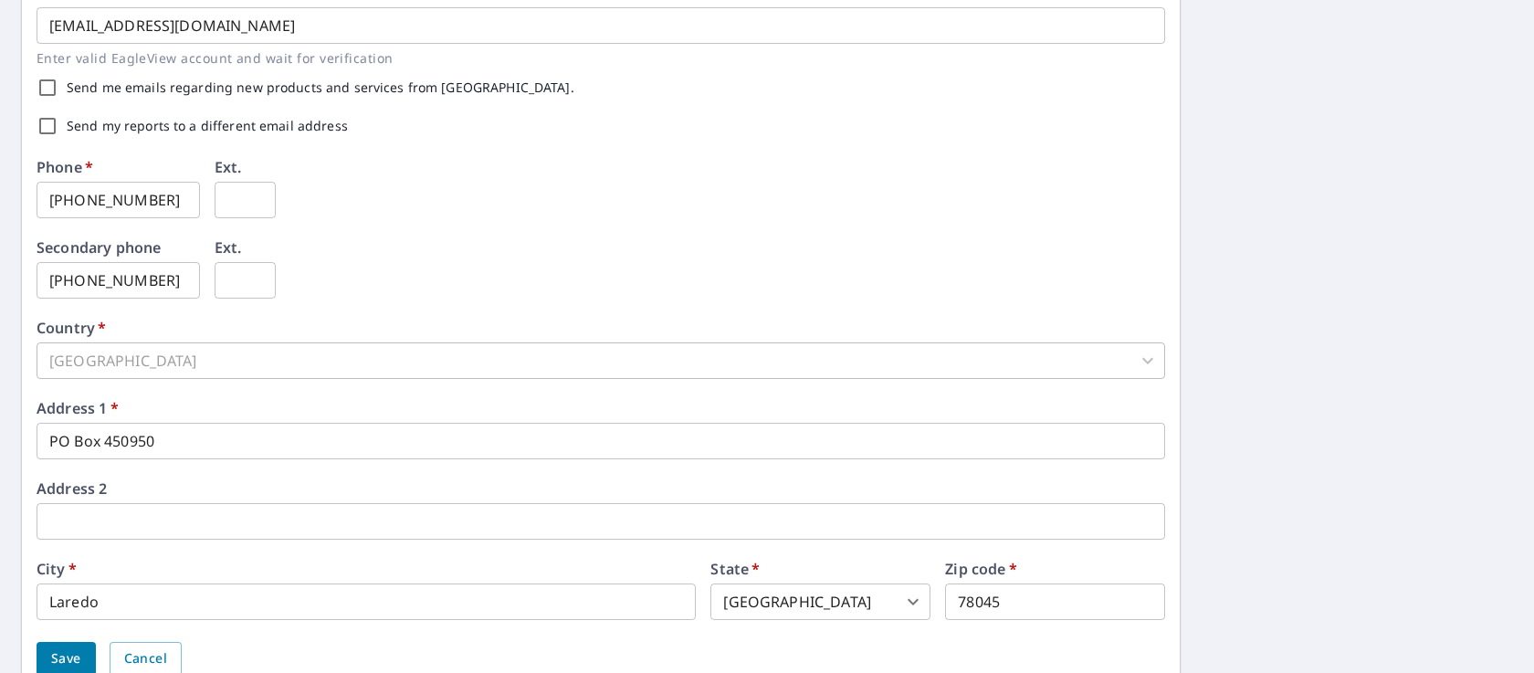
scroll to position [612, 0]
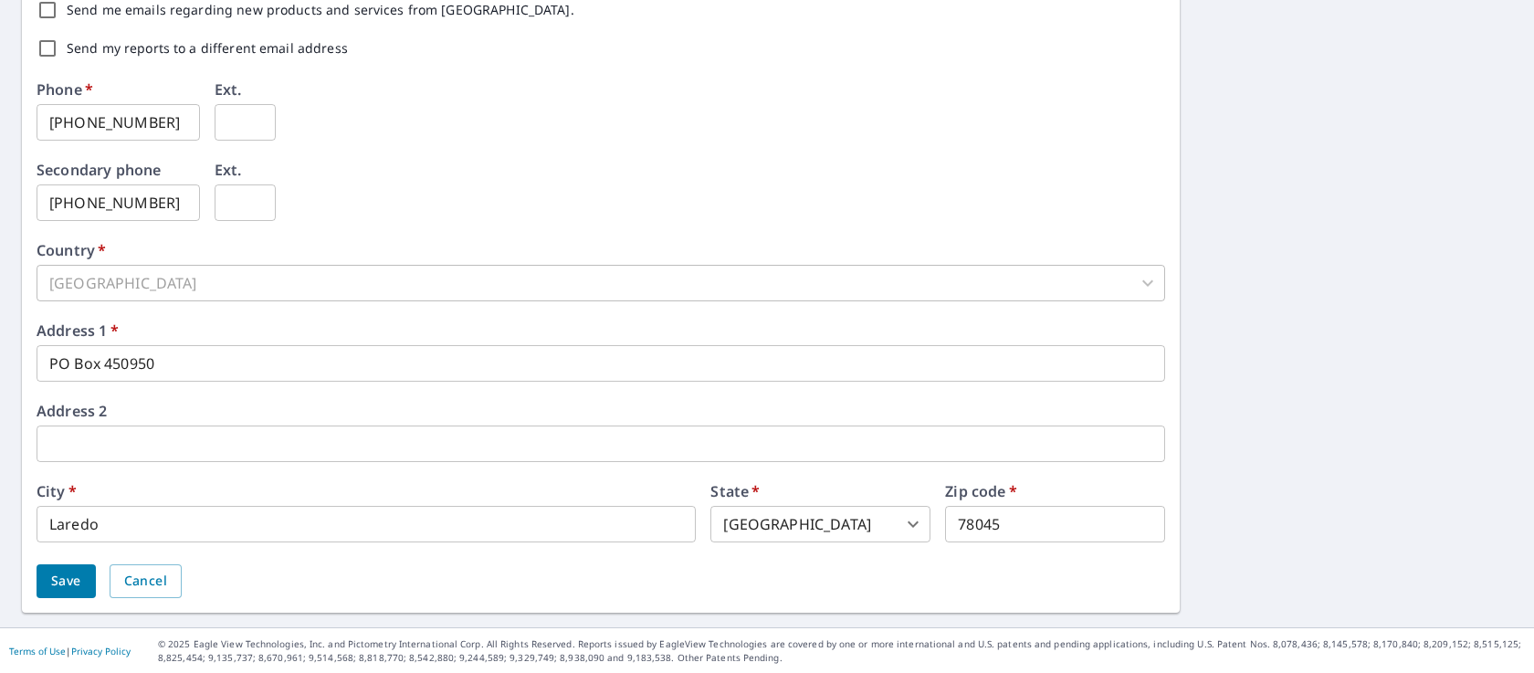
click at [84, 580] on button "Save" at bounding box center [66, 581] width 59 height 34
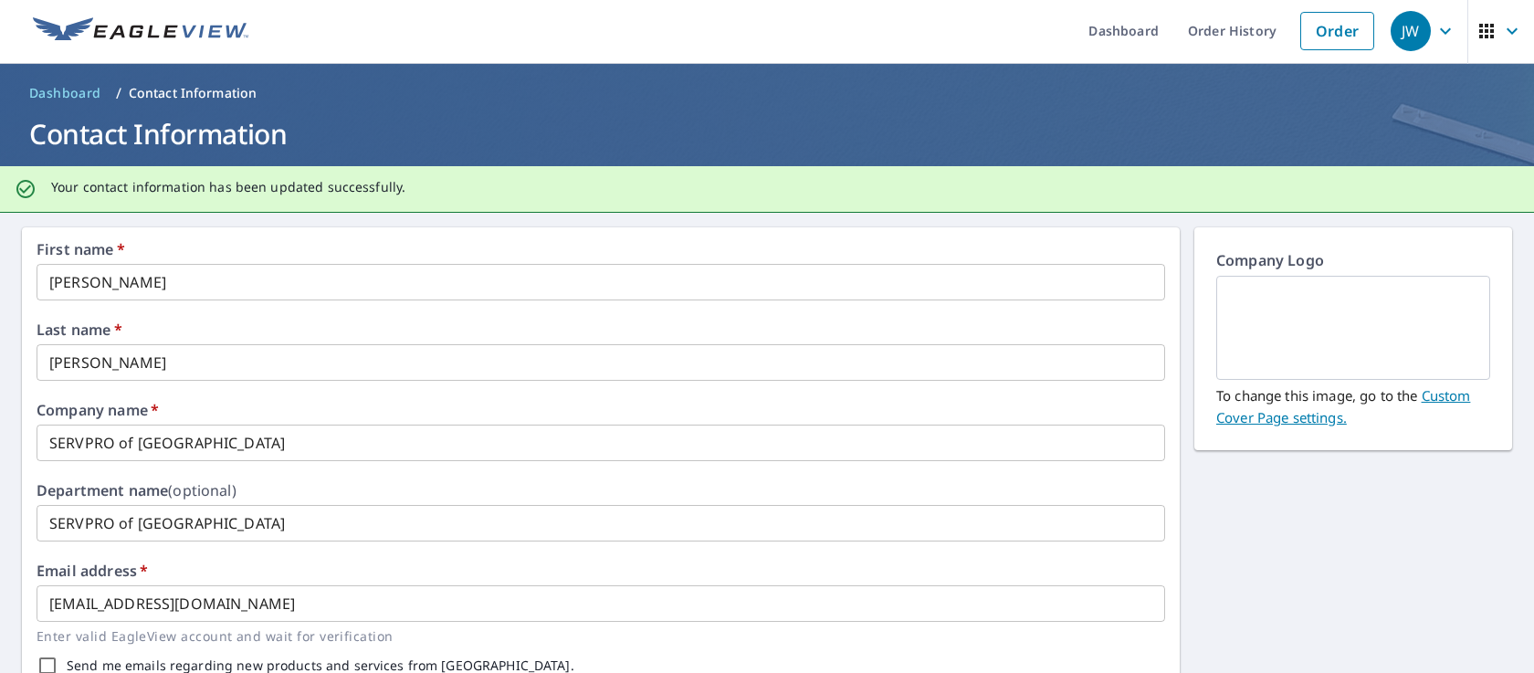
scroll to position [0, 0]
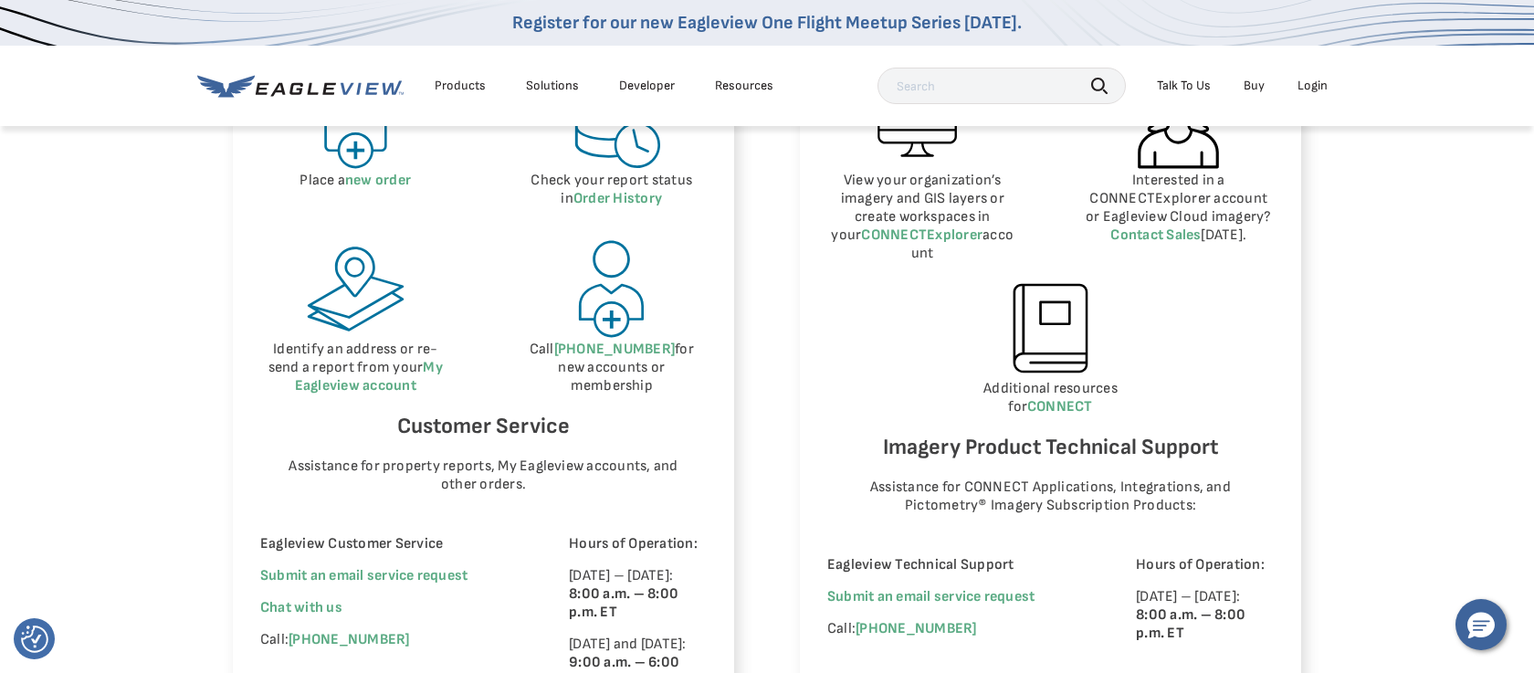
scroll to position [961, 0]
click at [299, 603] on span "Chat with us" at bounding box center [301, 604] width 82 height 17
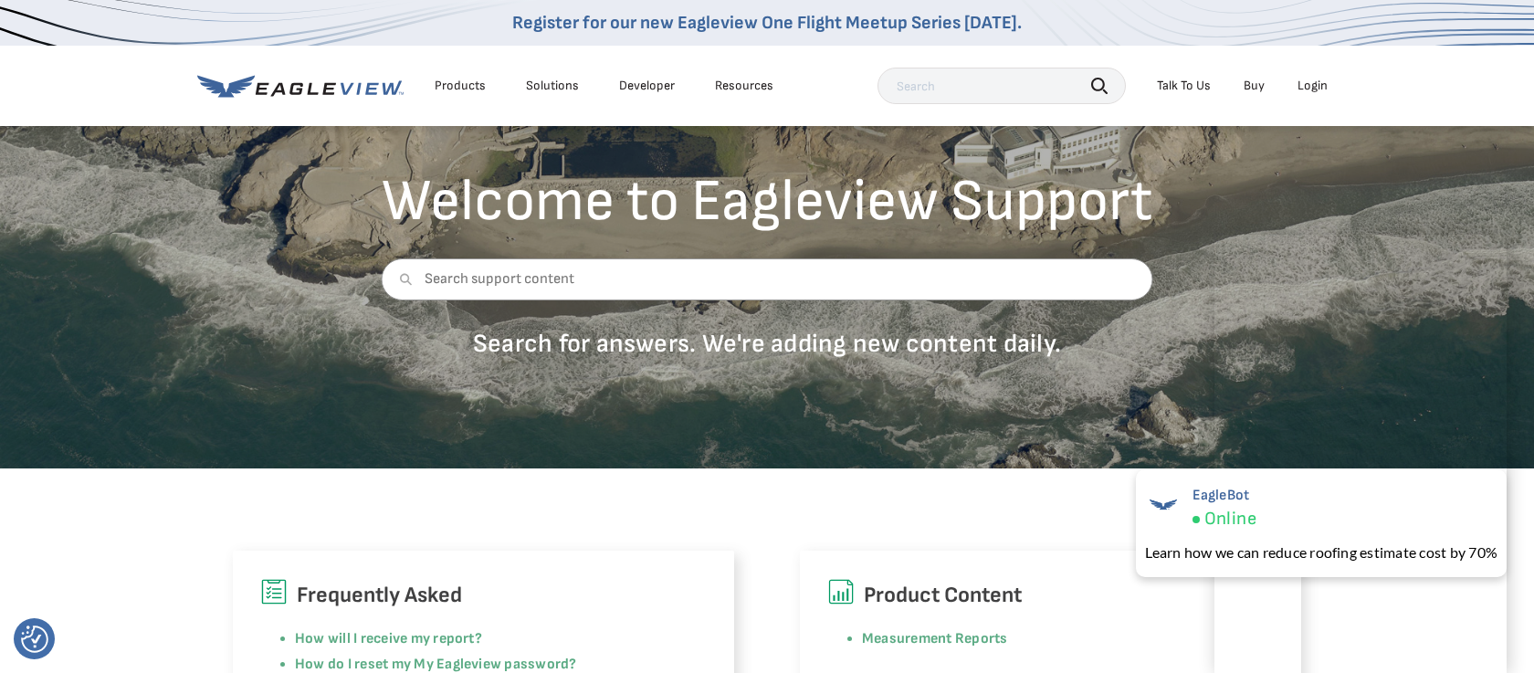
scroll to position [0, 0]
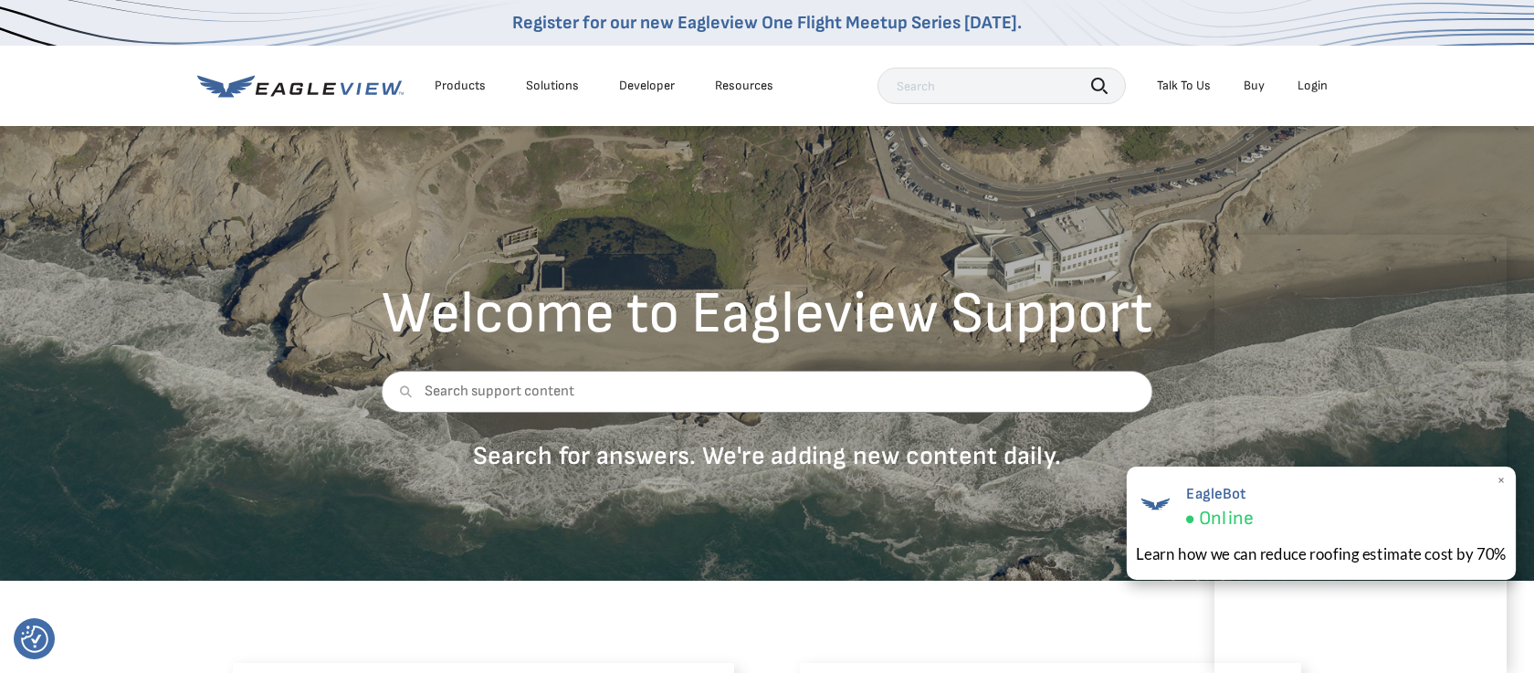
click at [1378, 520] on div "EagleBot Online" at bounding box center [1321, 506] width 371 height 50
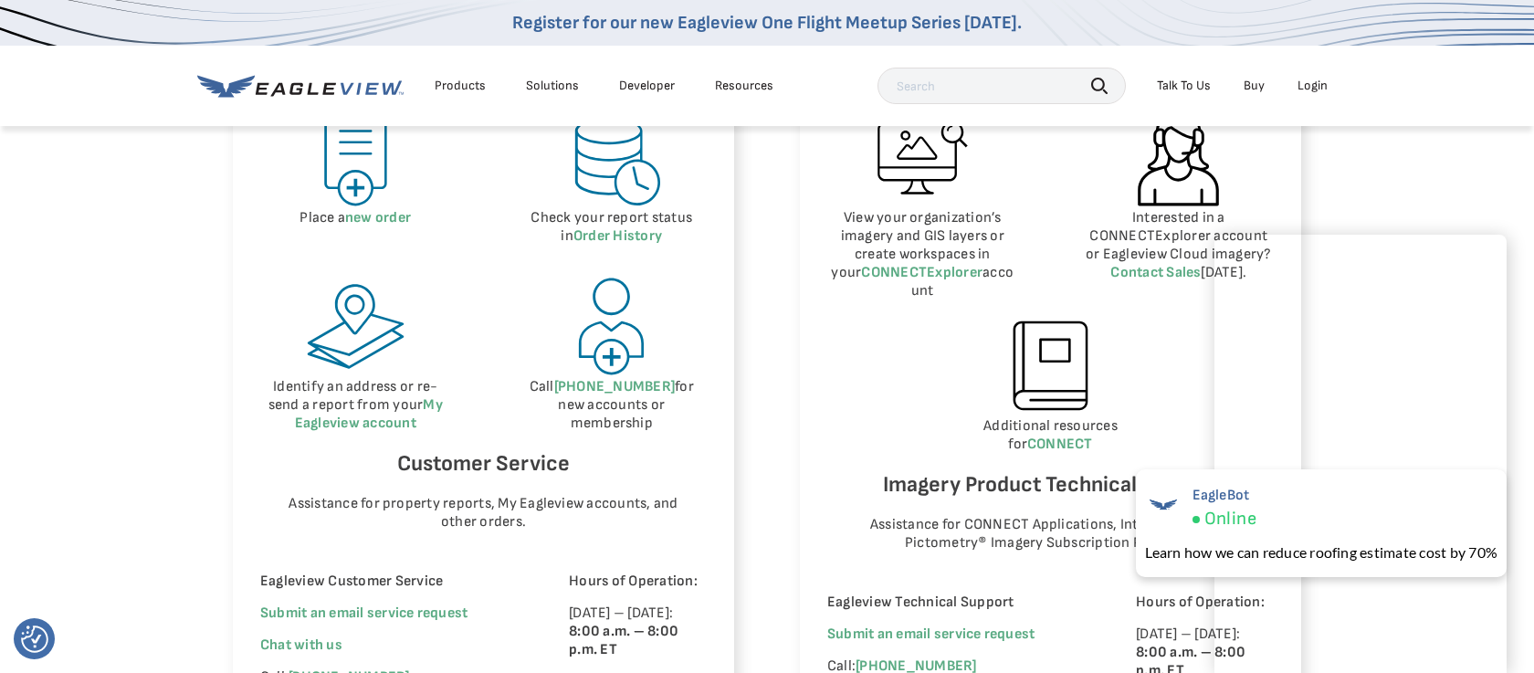
scroll to position [940, 0]
